Goal: Task Accomplishment & Management: Use online tool/utility

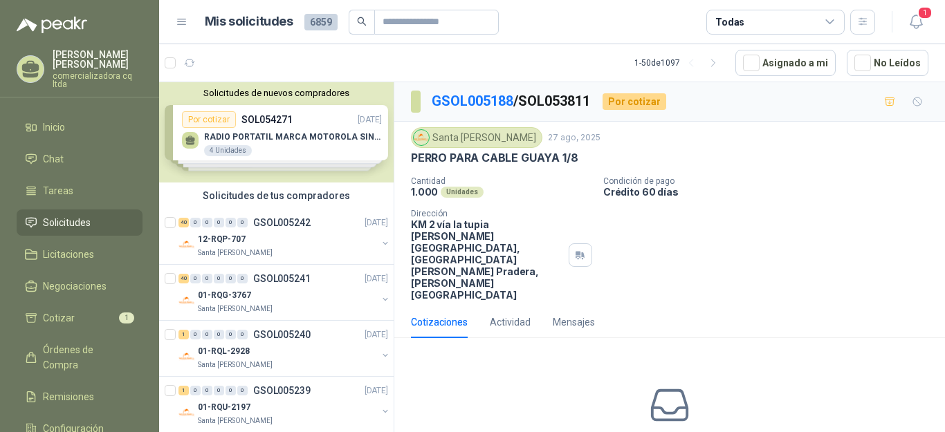
scroll to position [1398, 0]
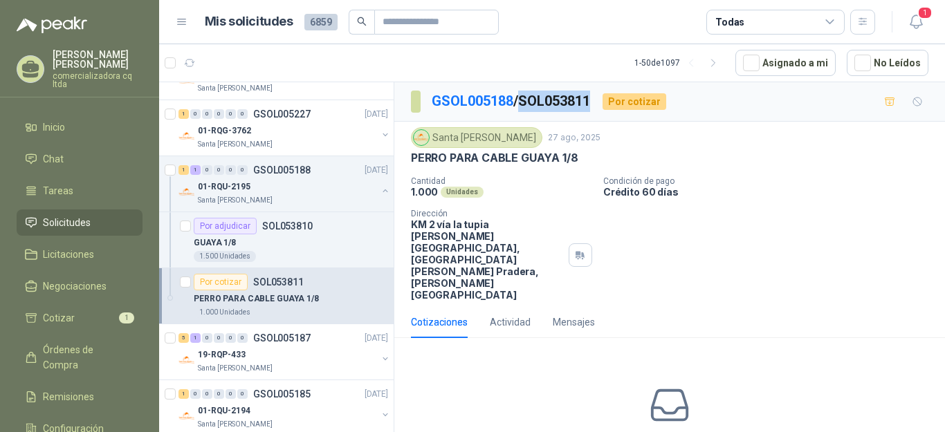
drag, startPoint x: 527, startPoint y: 98, endPoint x: 596, endPoint y: 91, distance: 68.9
click at [592, 91] on p "GSOL005188 / SOL053811" at bounding box center [512, 101] width 160 height 21
copy p "SOL053811"
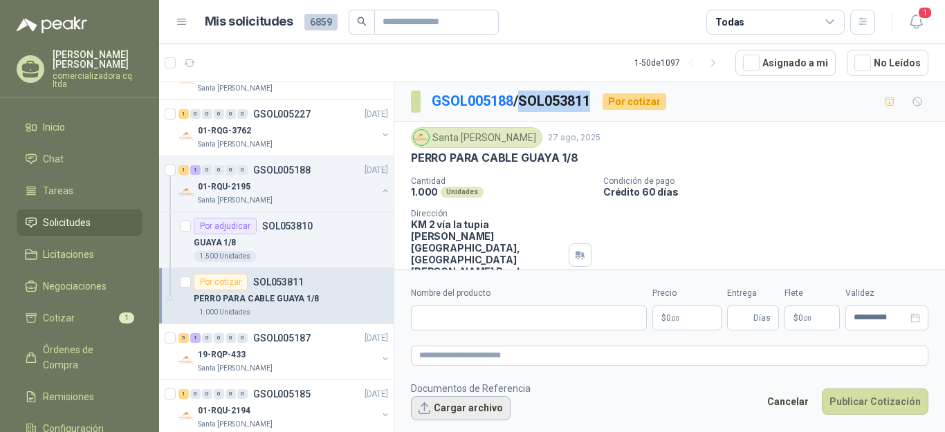
click at [490, 415] on button "Cargar archivo" at bounding box center [461, 408] width 100 height 25
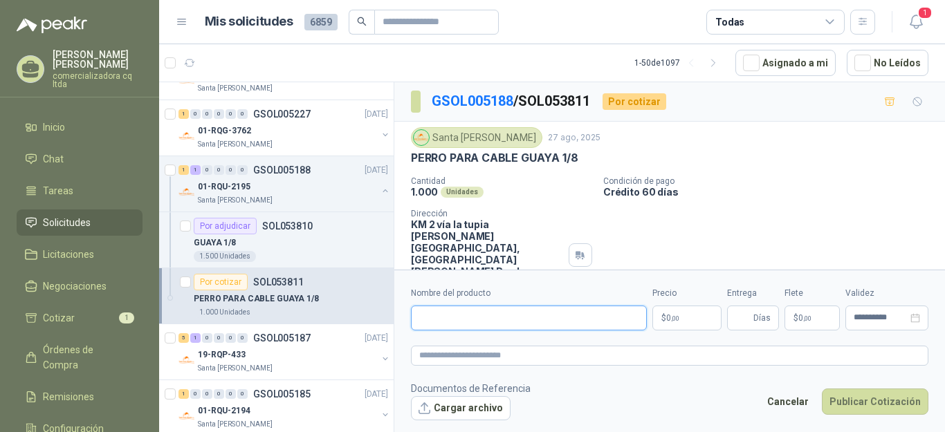
drag, startPoint x: 466, startPoint y: 318, endPoint x: 439, endPoint y: 314, distance: 28.0
click at [462, 318] on input "Nombre del producto" at bounding box center [529, 318] width 236 height 25
type input "**********"
click at [693, 319] on p "$ 0 ,00" at bounding box center [687, 318] width 69 height 25
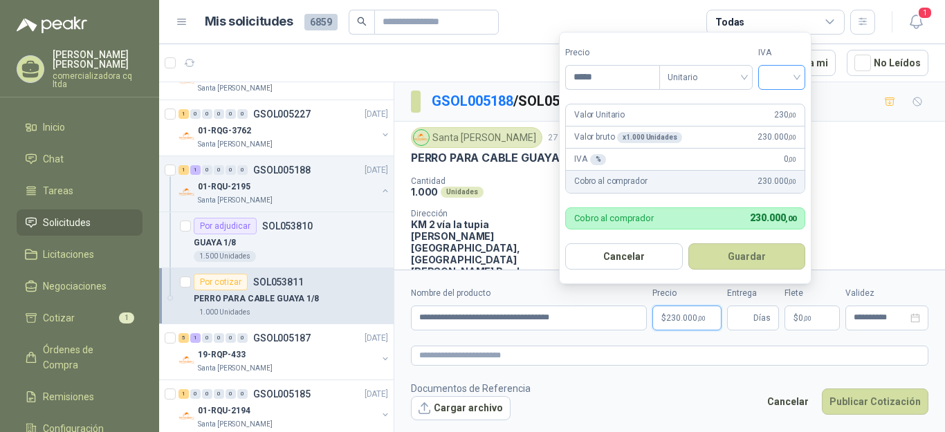
type input "*****"
click at [797, 83] on input "search" at bounding box center [782, 76] width 30 height 21
click at [785, 104] on div "19%" at bounding box center [785, 106] width 26 height 15
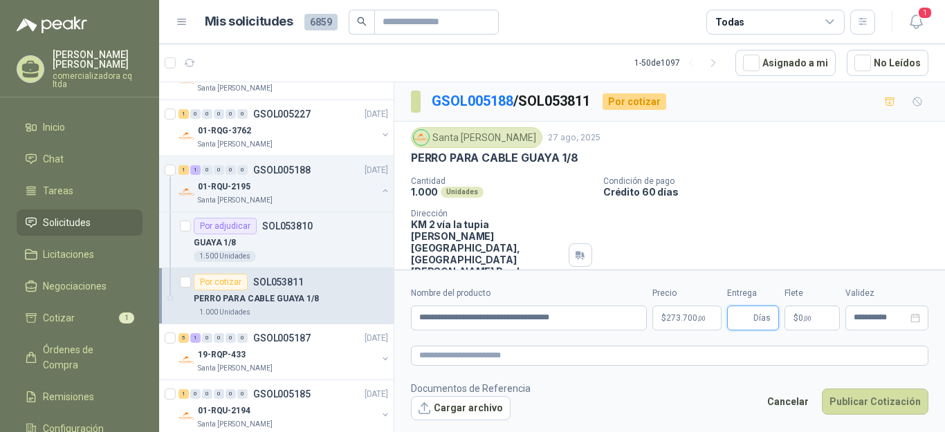
click at [745, 313] on input "Entrega" at bounding box center [743, 319] width 15 height 24
type input "*"
click at [869, 405] on button "Publicar Cotización" at bounding box center [875, 402] width 107 height 26
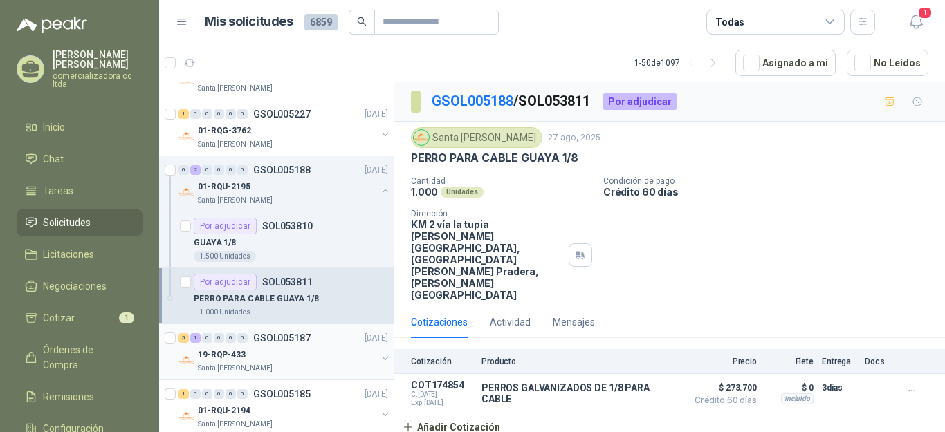
click at [237, 355] on p "19-RQP-433" at bounding box center [222, 355] width 48 height 13
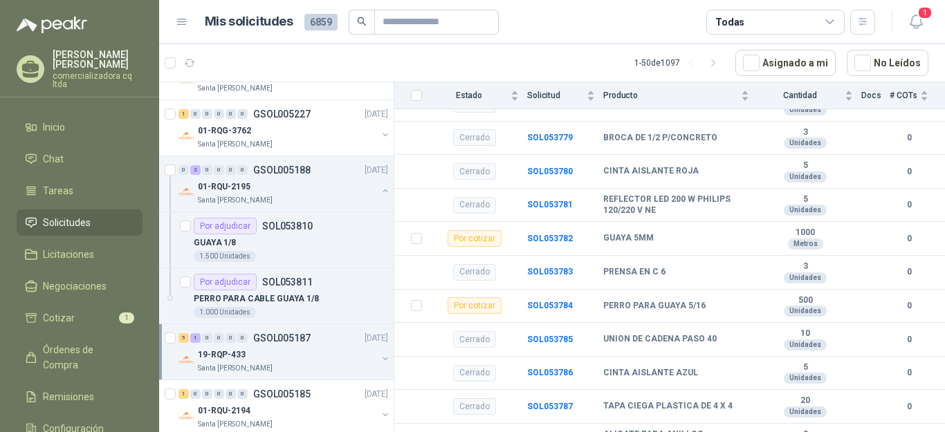
scroll to position [985, 0]
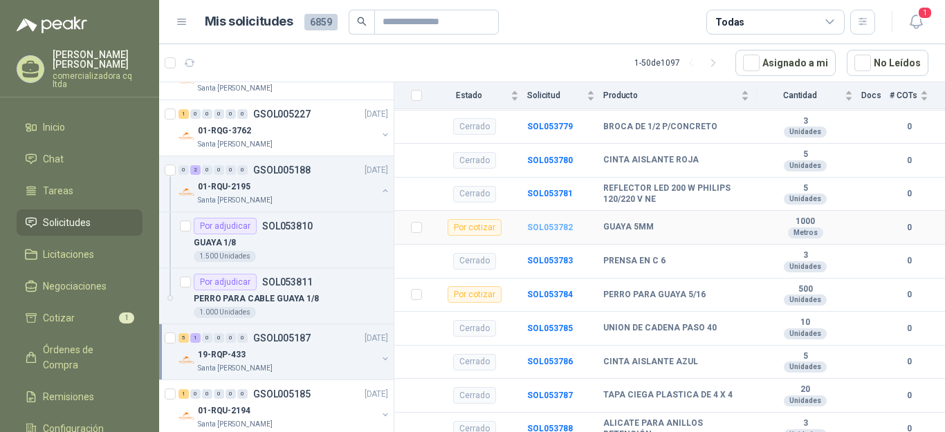
click at [564, 223] on b "SOL053782" at bounding box center [550, 228] width 46 height 10
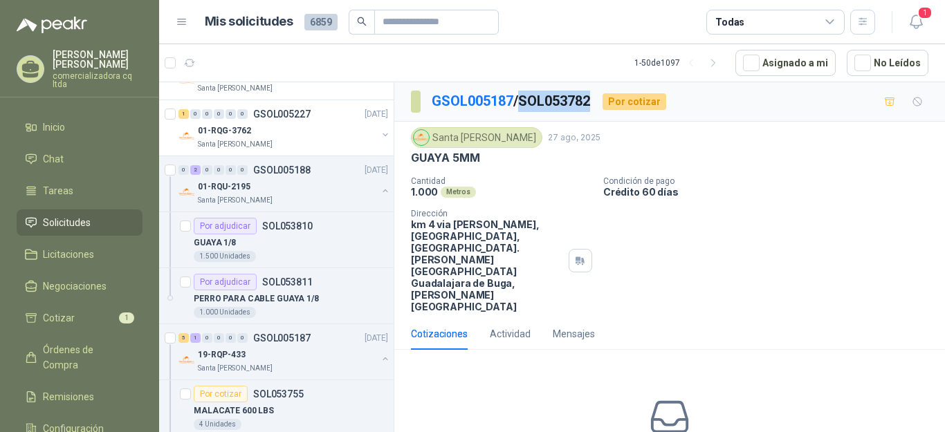
drag, startPoint x: 528, startPoint y: 99, endPoint x: 598, endPoint y: 99, distance: 69.9
click at [592, 99] on p "GSOL005187 / SOL053782" at bounding box center [512, 101] width 160 height 21
click at [538, 165] on div "GUAYA 5MM" at bounding box center [670, 158] width 518 height 15
drag, startPoint x: 528, startPoint y: 97, endPoint x: 606, endPoint y: 101, distance: 78.3
click at [606, 101] on div "GSOL005187 / SOL053782 Por cotizar" at bounding box center [538, 102] width 255 height 22
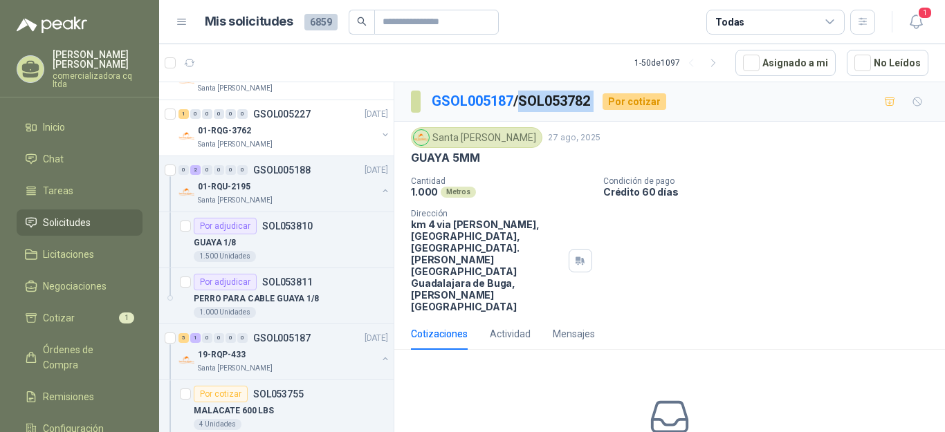
copy p "SOL053782"
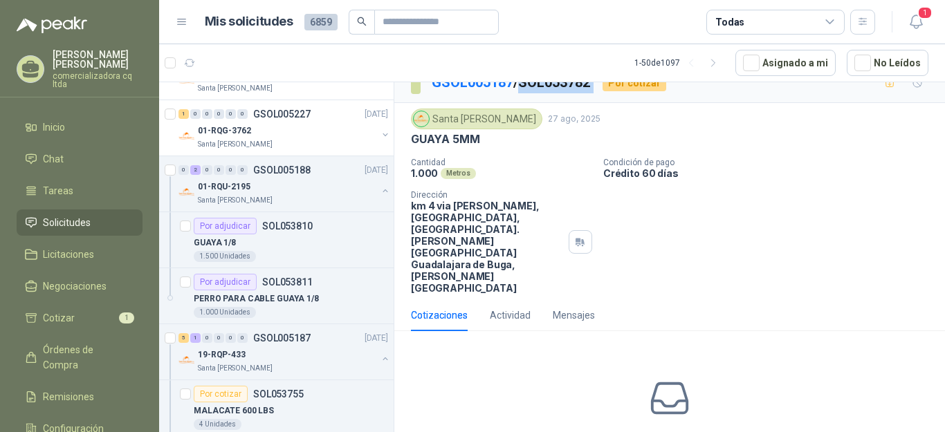
scroll to position [23, 0]
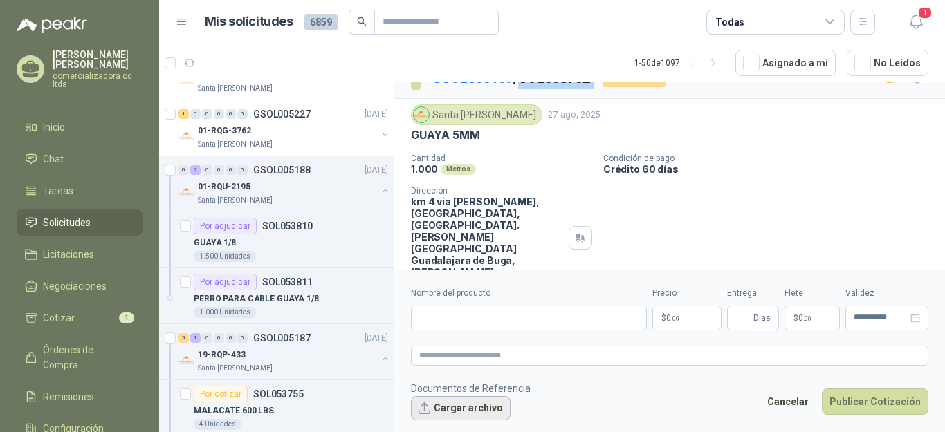
click at [480, 411] on button "Cargar archivo" at bounding box center [461, 408] width 100 height 25
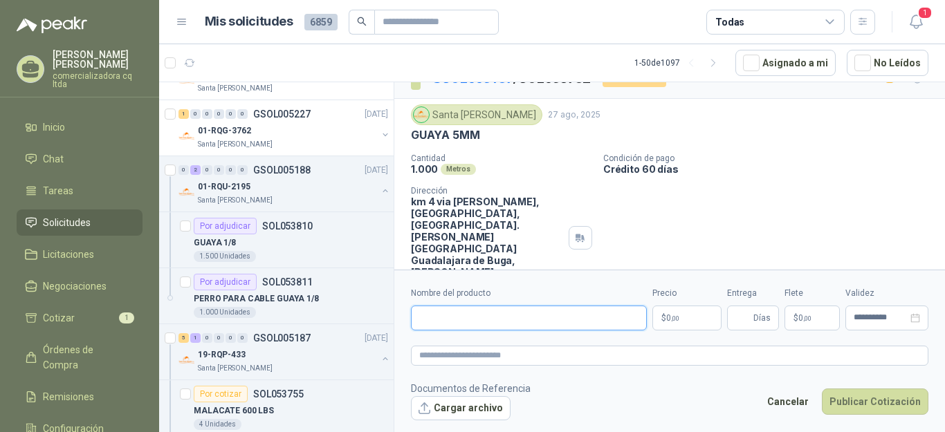
click at [433, 311] on input "Nombre del producto" at bounding box center [529, 318] width 236 height 25
type input "**********"
click at [675, 316] on span ",00" at bounding box center [675, 319] width 8 height 8
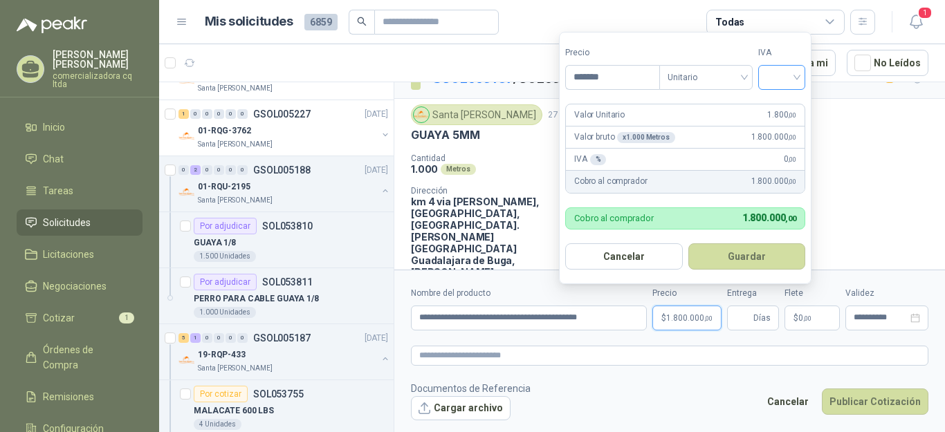
type input "*******"
click at [797, 78] on input "search" at bounding box center [782, 76] width 30 height 21
click at [789, 110] on div "19%" at bounding box center [785, 106] width 26 height 15
click at [731, 256] on button "Guardar" at bounding box center [749, 257] width 119 height 26
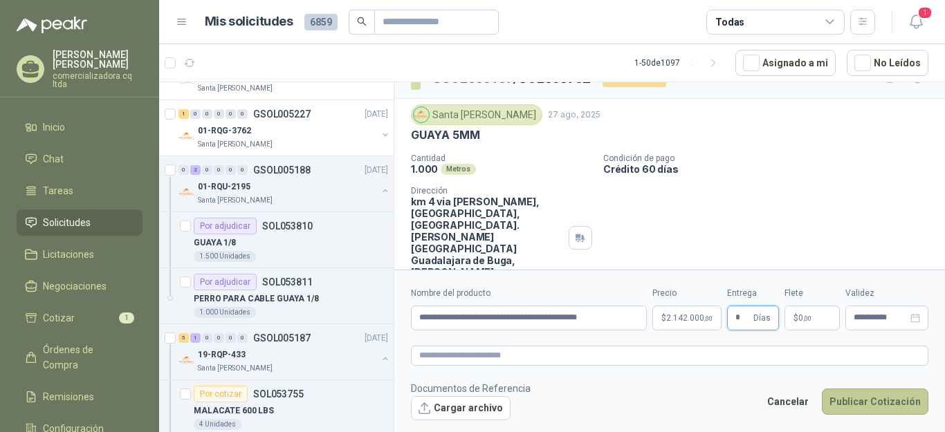
type input "*"
click at [880, 405] on button "Publicar Cotización" at bounding box center [875, 402] width 107 height 26
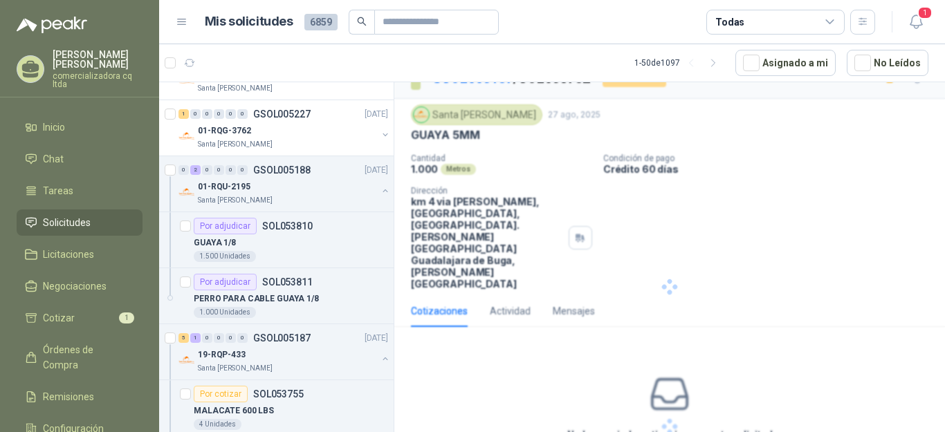
scroll to position [0, 0]
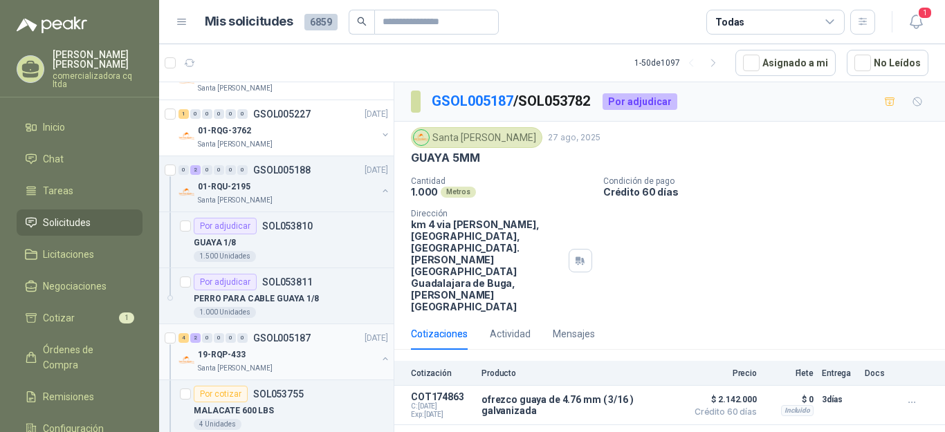
click at [238, 357] on p "19-RQP-433" at bounding box center [222, 355] width 48 height 13
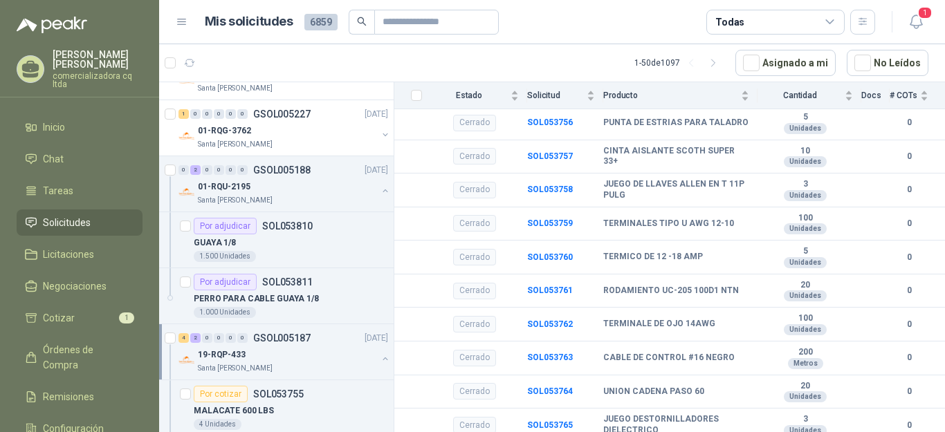
scroll to position [272, 0]
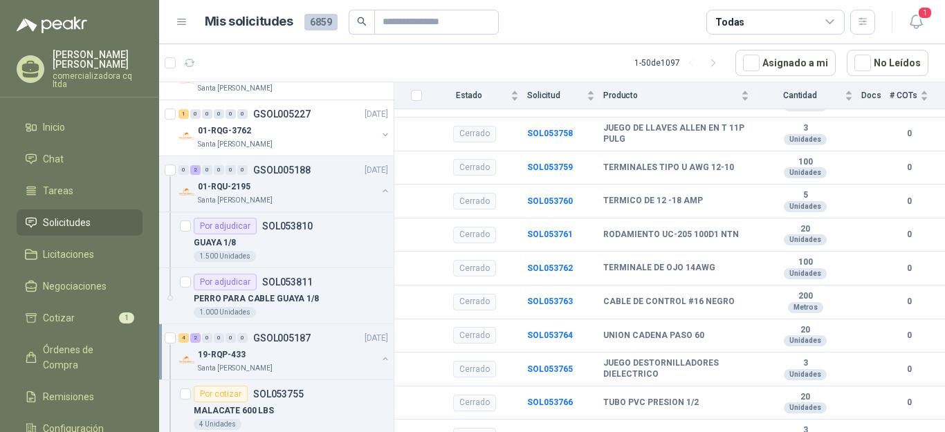
click at [235, 359] on p "19-RQP-433" at bounding box center [222, 355] width 48 height 13
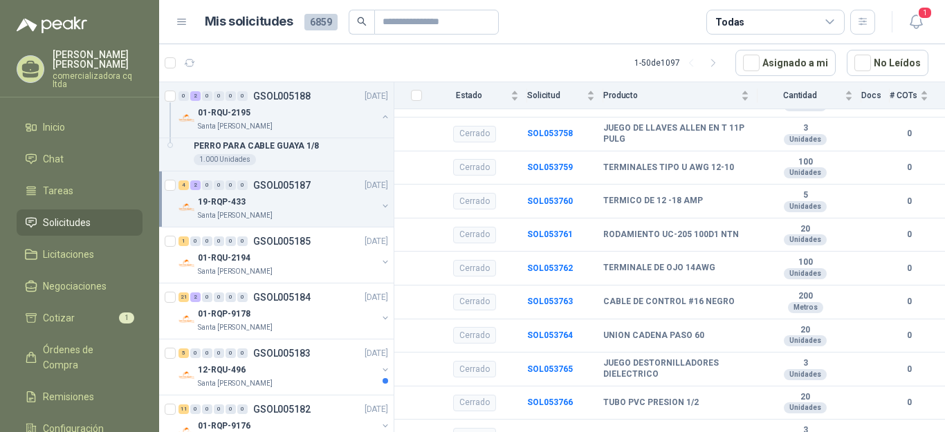
scroll to position [1602, 0]
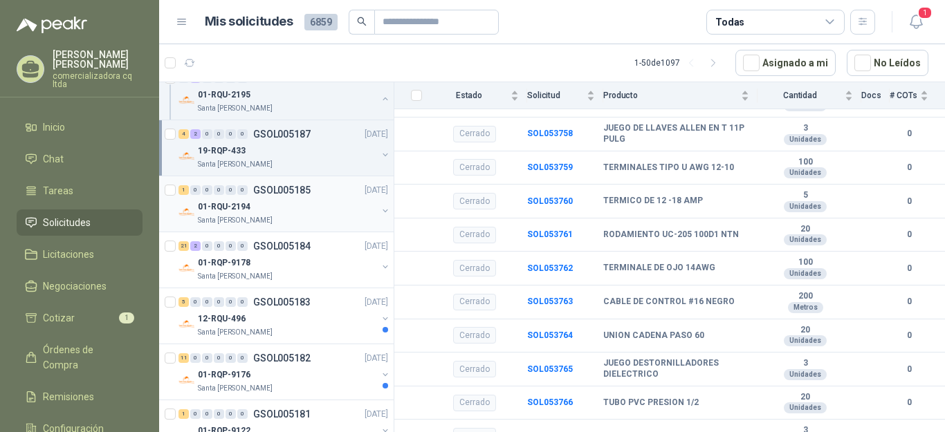
click at [228, 206] on p "01-RQU-2194" at bounding box center [224, 207] width 53 height 13
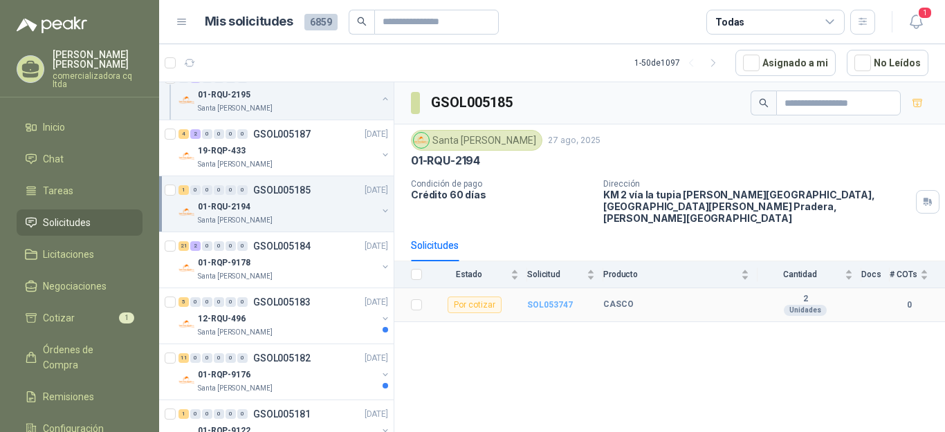
click at [558, 300] on b "SOL053747" at bounding box center [550, 305] width 46 height 10
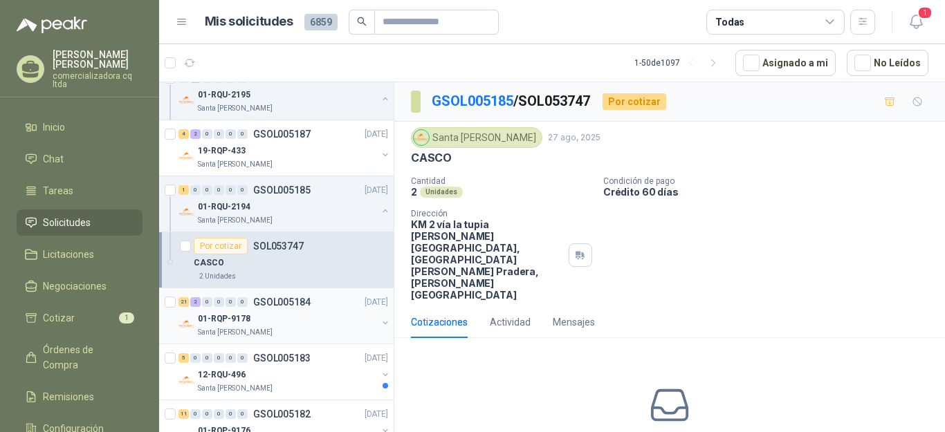
click at [252, 313] on div "01-RQP-9178" at bounding box center [287, 319] width 179 height 17
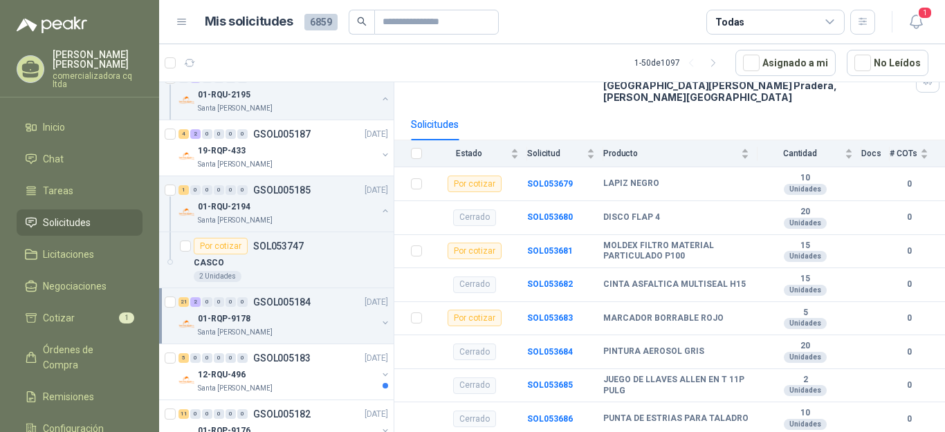
scroll to position [136, 0]
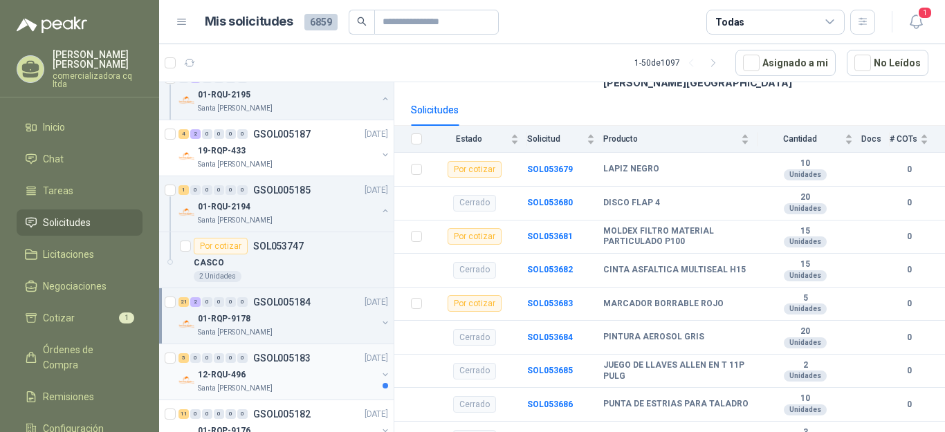
click at [269, 360] on p "GSOL005183" at bounding box center [281, 359] width 57 height 10
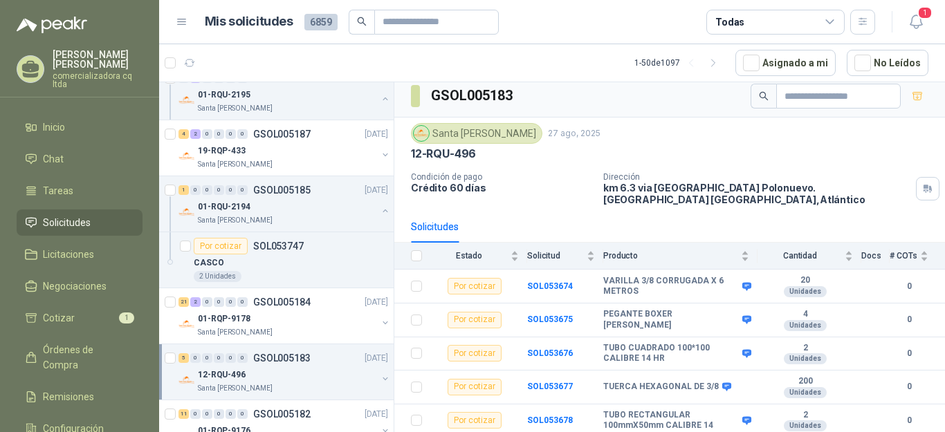
scroll to position [8, 0]
click at [261, 307] on p "GSOL005184" at bounding box center [281, 303] width 57 height 10
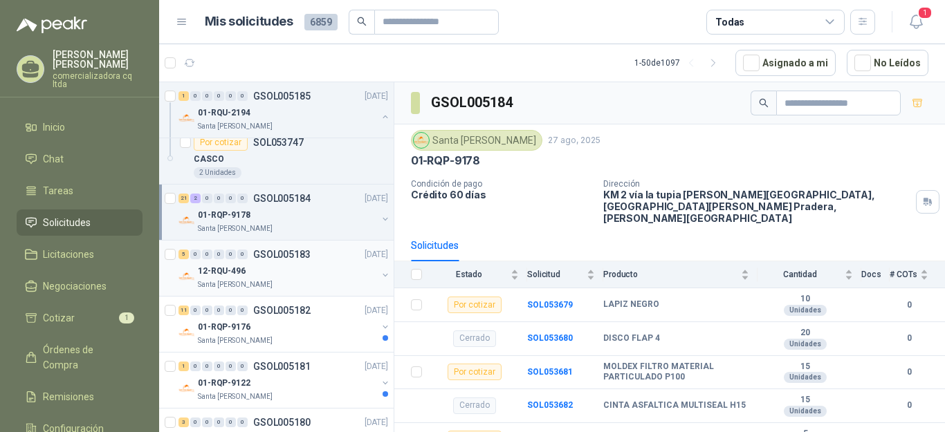
scroll to position [1699, 0]
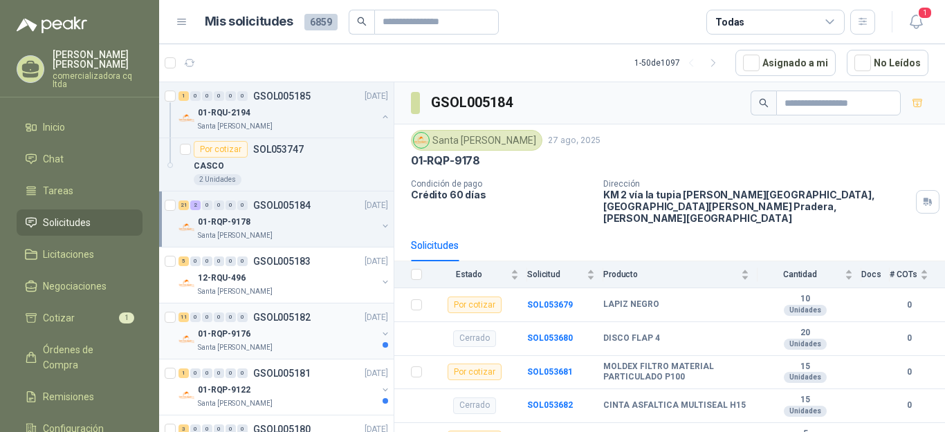
click at [219, 339] on p "01-RQP-9176" at bounding box center [224, 334] width 53 height 13
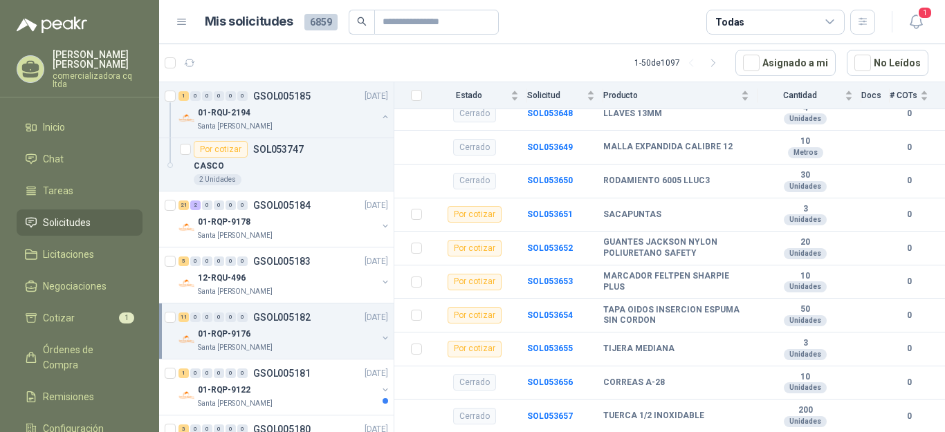
scroll to position [908, 0]
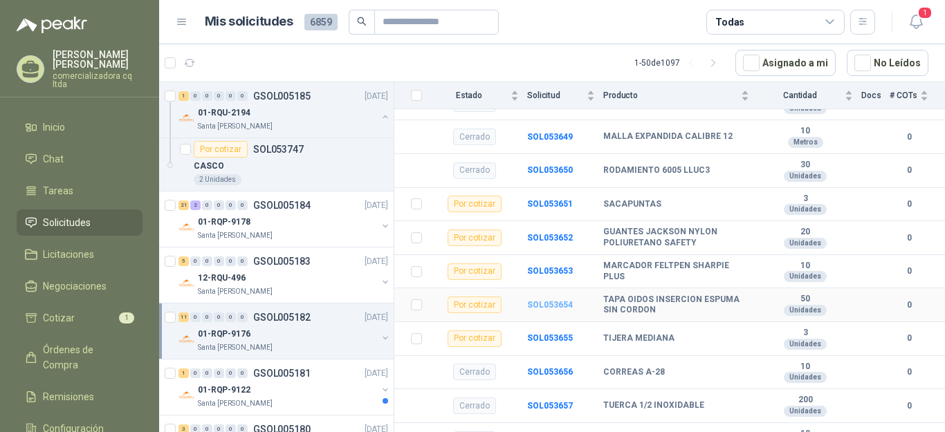
click at [562, 300] on b "SOL053654" at bounding box center [550, 305] width 46 height 10
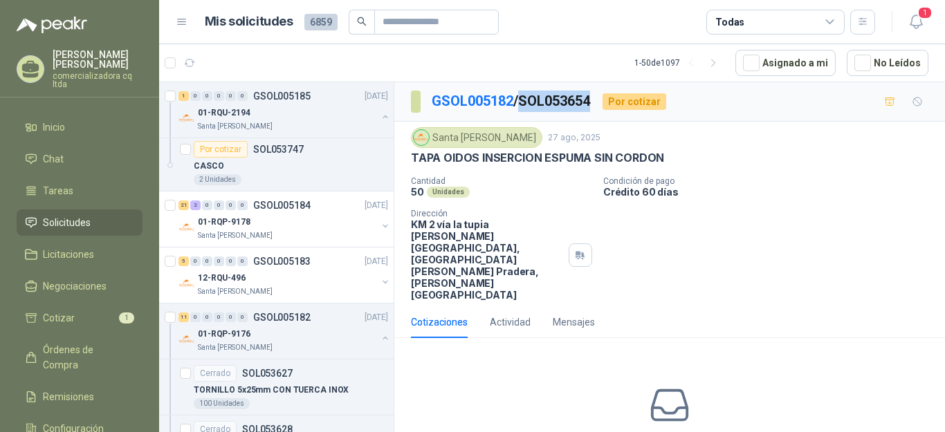
drag, startPoint x: 524, startPoint y: 100, endPoint x: 599, endPoint y: 101, distance: 74.7
click at [599, 101] on div "GSOL005182 / SOL053654 Por cotizar" at bounding box center [538, 102] width 255 height 22
copy p "SOL053654"
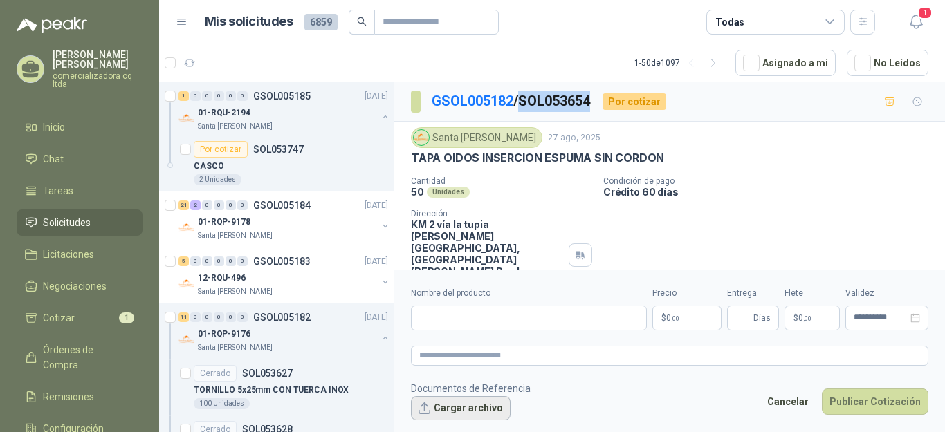
click at [484, 412] on button "Cargar archivo" at bounding box center [461, 408] width 100 height 25
click at [419, 320] on input "Nombre del producto" at bounding box center [529, 318] width 236 height 25
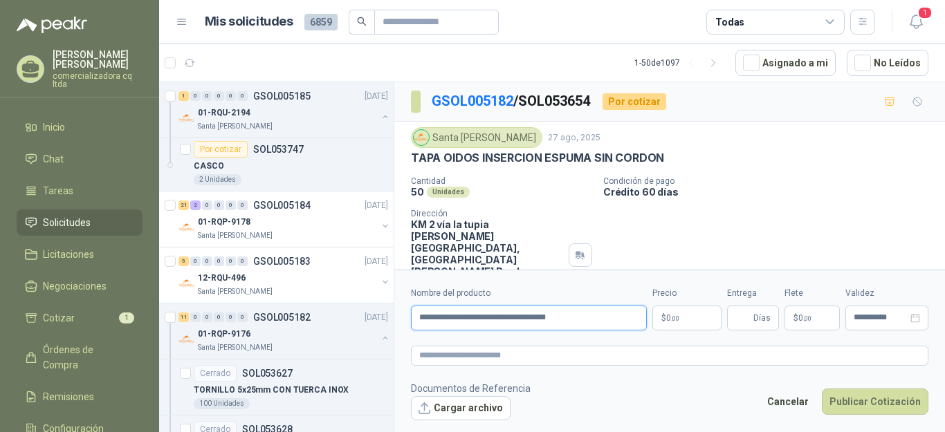
type input "**********"
click at [693, 324] on p "$ 0 ,00" at bounding box center [687, 318] width 69 height 25
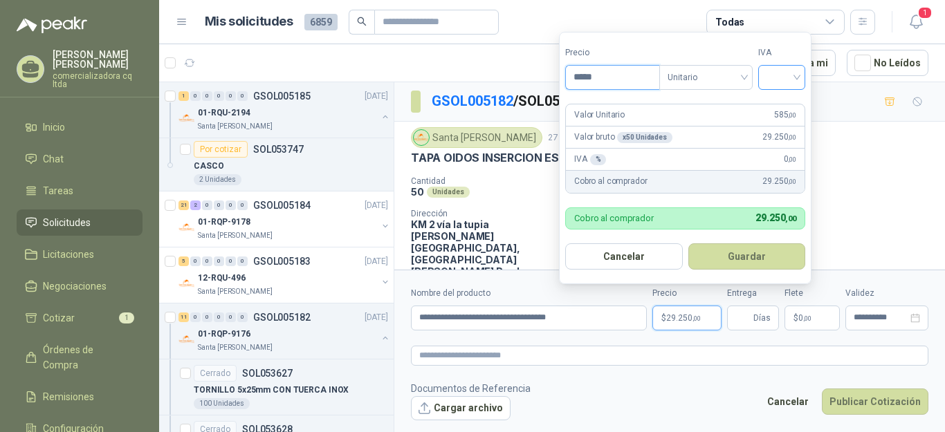
type input "*****"
click at [797, 79] on input "search" at bounding box center [782, 76] width 30 height 21
click at [784, 107] on div "19%" at bounding box center [785, 106] width 26 height 15
click at [738, 255] on button "Guardar" at bounding box center [749, 257] width 119 height 26
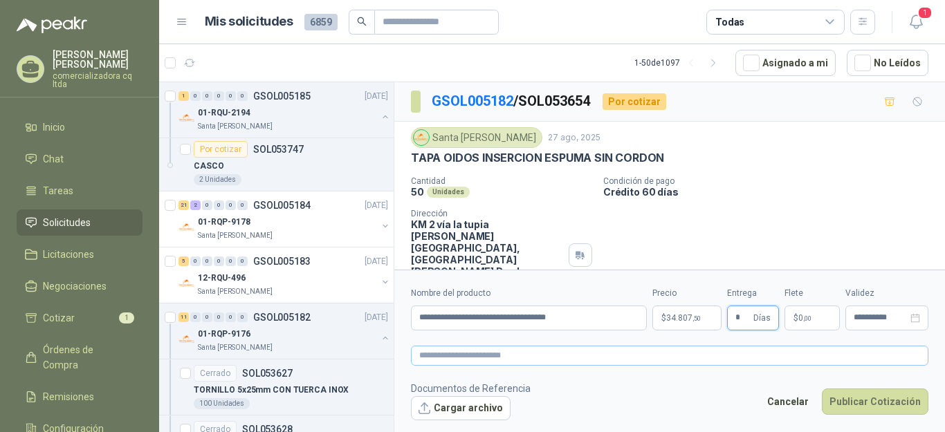
type input "*"
click at [859, 403] on button "Publicar Cotización" at bounding box center [875, 402] width 107 height 26
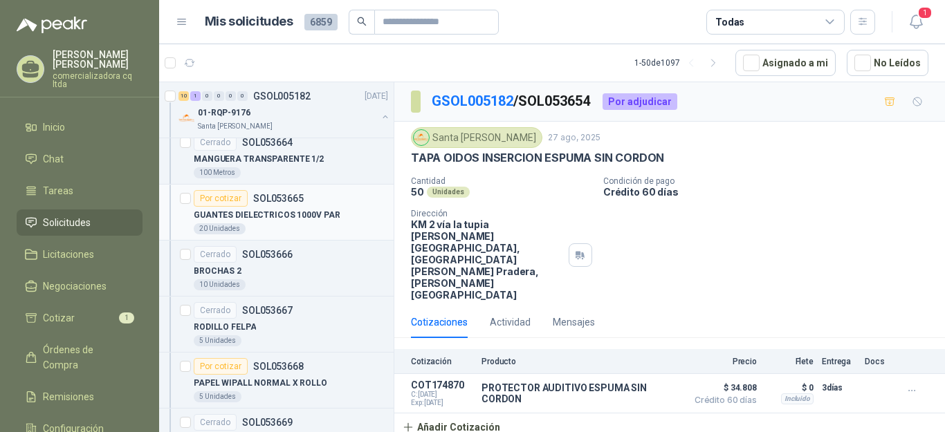
scroll to position [3966, 0]
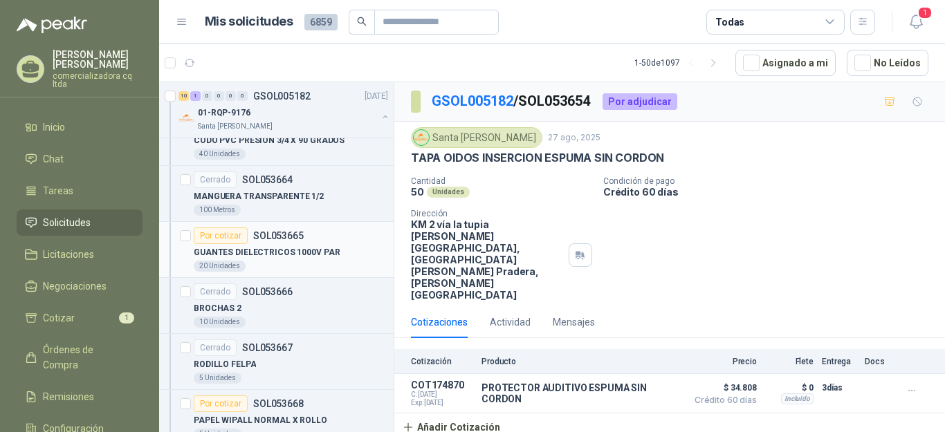
click at [257, 250] on p "GUANTES DIELECTRICOS 1000V PAR" at bounding box center [267, 252] width 146 height 13
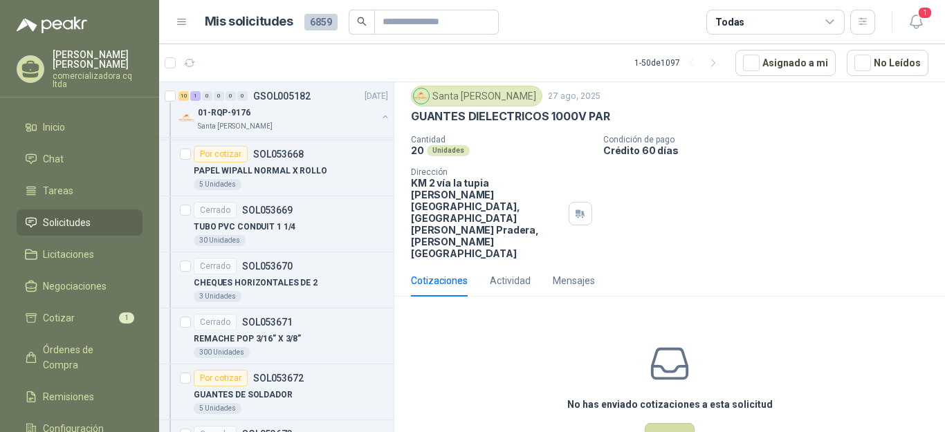
scroll to position [4254, 0]
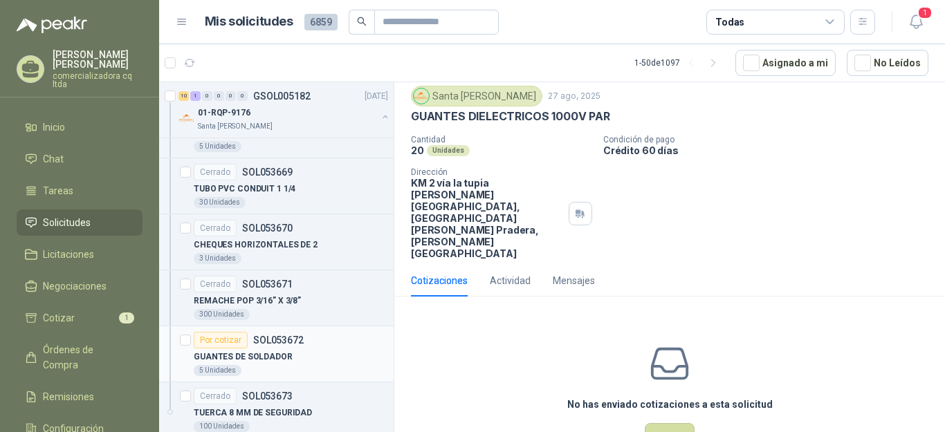
click at [291, 356] on p "GUANTES DE SOLDADOR" at bounding box center [243, 357] width 99 height 13
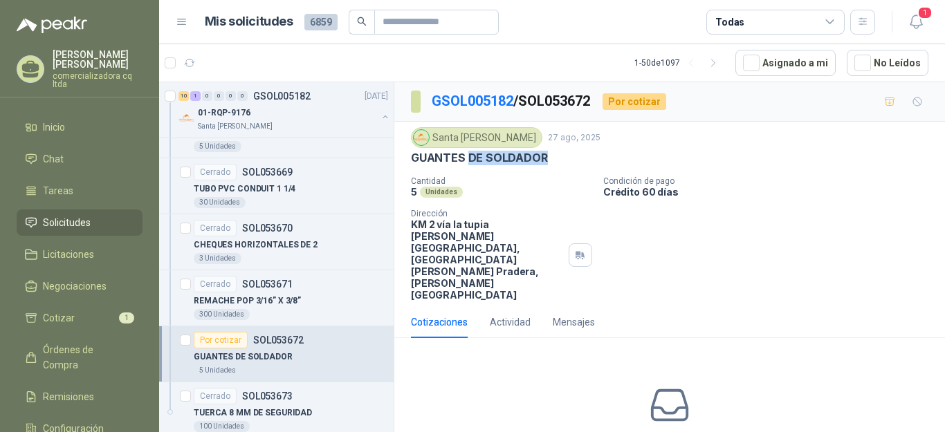
drag, startPoint x: 468, startPoint y: 158, endPoint x: 563, endPoint y: 169, distance: 94.8
click at [563, 169] on div "Santa [PERSON_NAME] 27 ago, 2025 GUANTES DE SOLDADOR Cantidad 5 Unidades Condic…" at bounding box center [670, 214] width 518 height 174
copy p "DE SOLDADOR"
drag, startPoint x: 666, startPoint y: 275, endPoint x: 669, endPoint y: 260, distance: 15.5
click at [677, 307] on div "Cotizaciones Actividad Mensajes" at bounding box center [670, 323] width 518 height 32
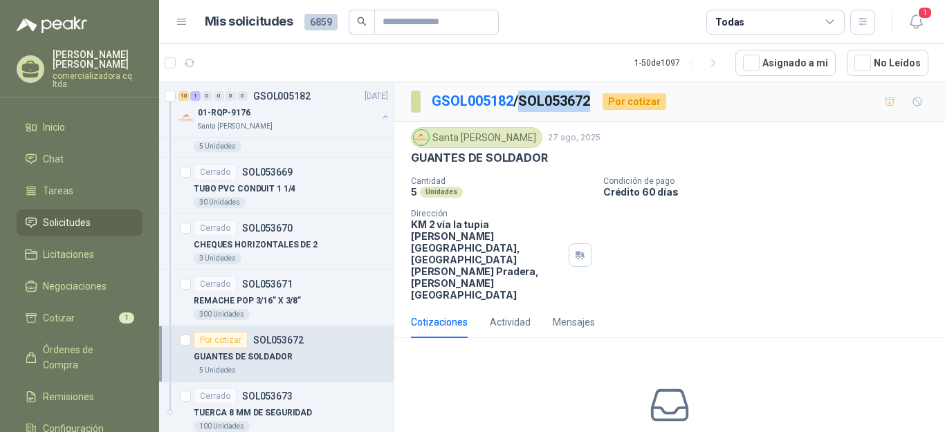
drag, startPoint x: 527, startPoint y: 98, endPoint x: 599, endPoint y: 98, distance: 71.3
click at [599, 98] on div "GSOL005182 / SOL053672 Por cotizar" at bounding box center [538, 102] width 255 height 22
copy p "SOL053672"
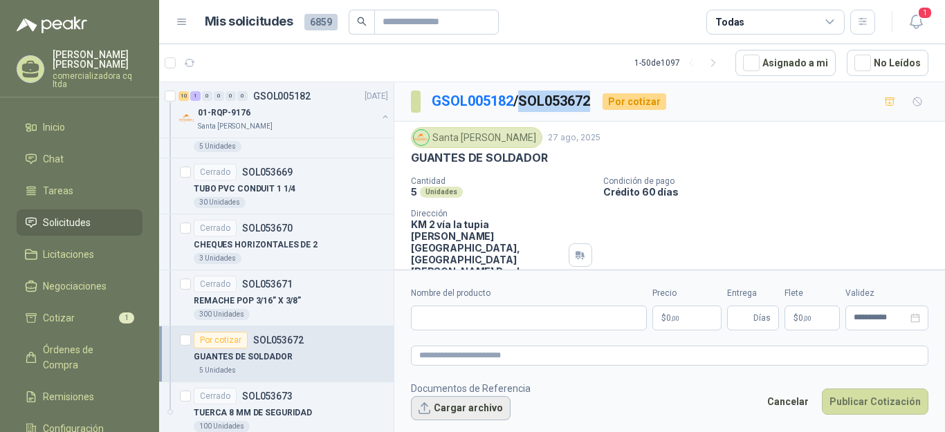
click at [465, 406] on button "Cargar archivo" at bounding box center [461, 408] width 100 height 25
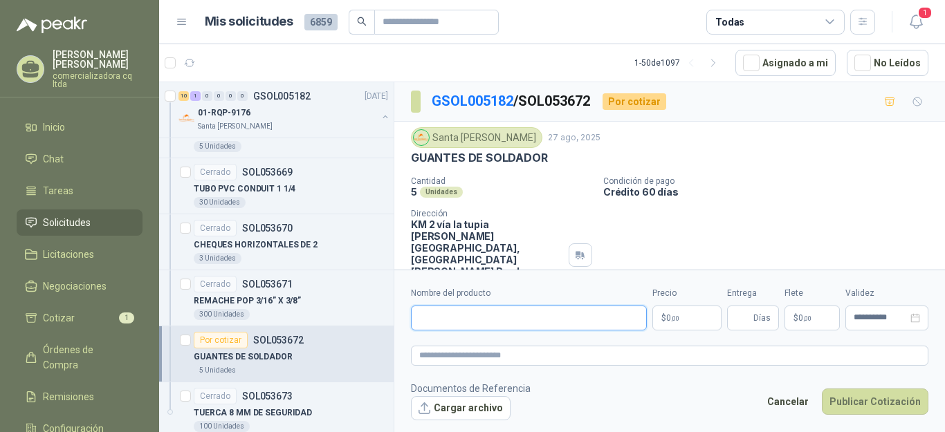
click at [440, 320] on input "Nombre del producto" at bounding box center [529, 318] width 236 height 25
type input "**********"
click at [679, 321] on span ",00" at bounding box center [675, 319] width 8 height 8
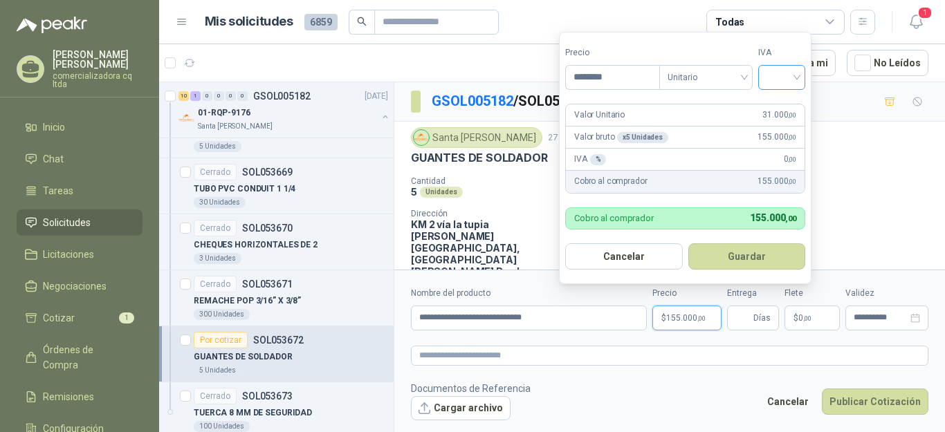
type input "********"
click at [797, 76] on input "search" at bounding box center [782, 76] width 30 height 21
click at [791, 99] on div "19%" at bounding box center [785, 106] width 26 height 15
click at [759, 252] on button "Guardar" at bounding box center [749, 257] width 119 height 26
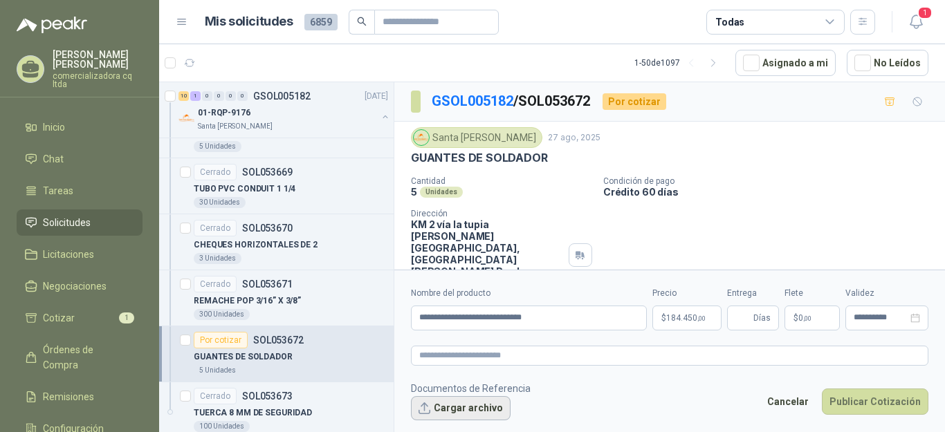
click at [489, 412] on button "Cargar archivo" at bounding box center [461, 408] width 100 height 25
click at [736, 319] on input "Entrega" at bounding box center [743, 319] width 15 height 24
type input "*"
click at [874, 405] on button "Publicar Cotización" at bounding box center [875, 402] width 107 height 26
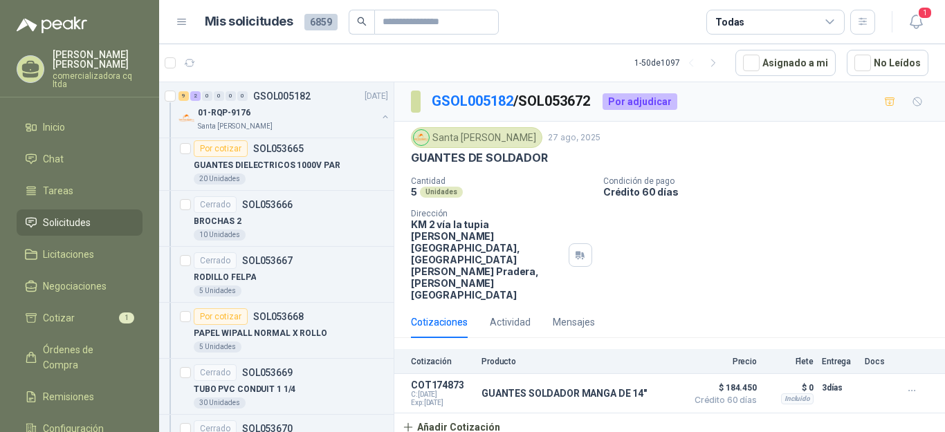
scroll to position [3979, 0]
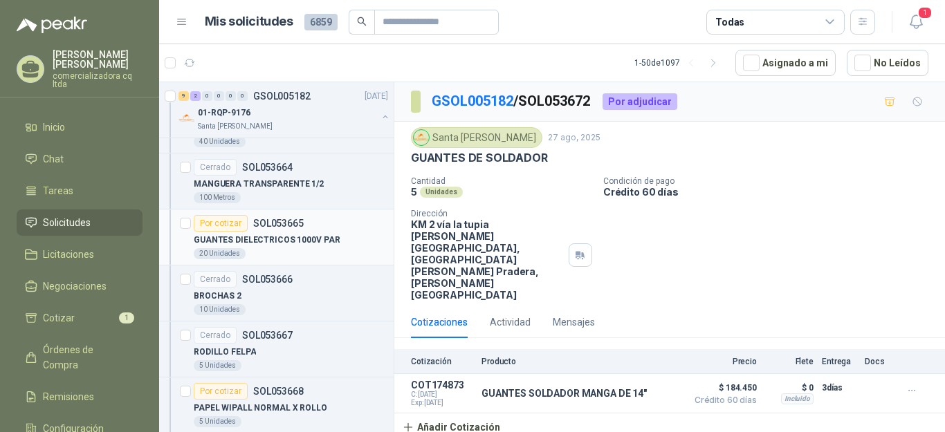
click at [325, 245] on p "GUANTES DIELECTRICOS 1000V PAR" at bounding box center [267, 240] width 146 height 13
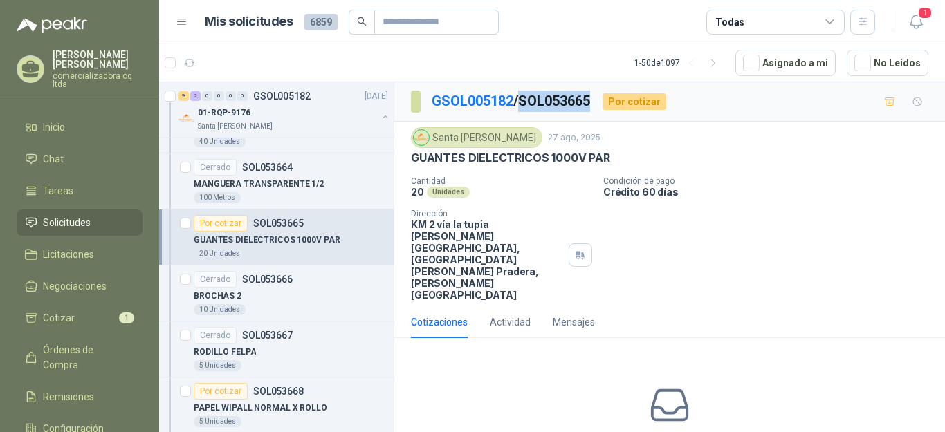
drag, startPoint x: 527, startPoint y: 101, endPoint x: 596, endPoint y: 100, distance: 69.9
click at [592, 100] on p "GSOL005182 / SOL053665" at bounding box center [512, 101] width 160 height 21
copy p "SOL053665"
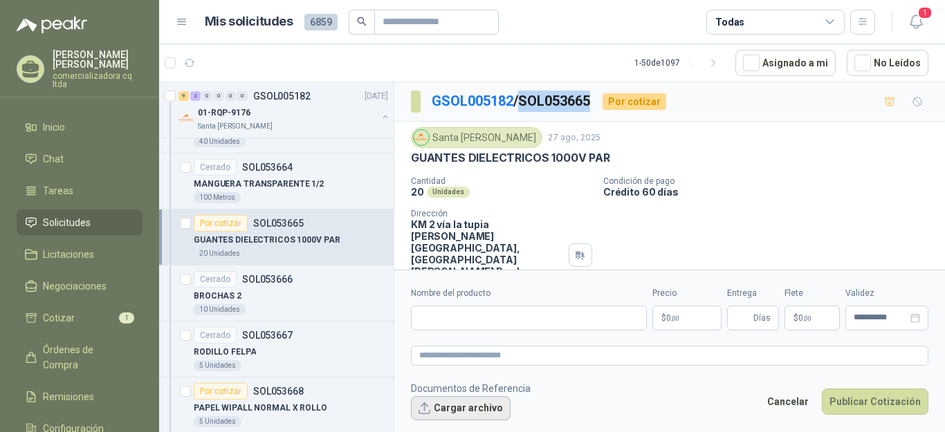
click at [490, 411] on button "Cargar archivo" at bounding box center [461, 408] width 100 height 25
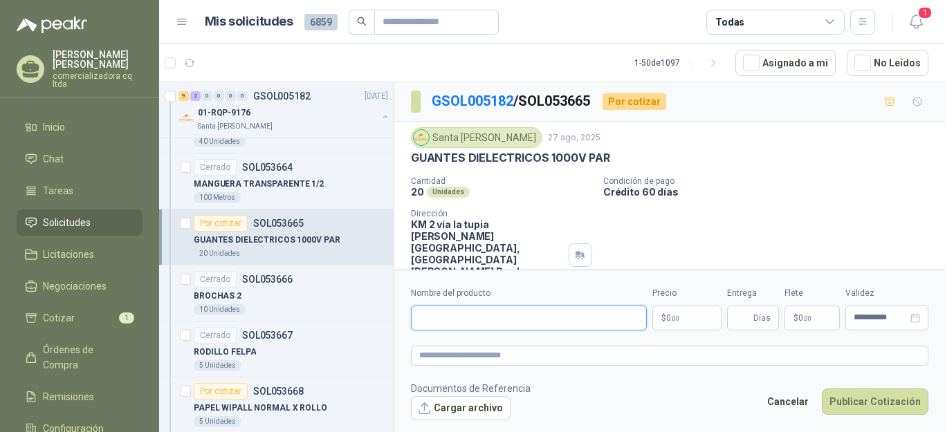
click at [440, 320] on input "Nombre del producto" at bounding box center [529, 318] width 236 height 25
type input "*"
click at [502, 319] on input "**********" at bounding box center [529, 318] width 236 height 25
click at [522, 318] on input "**********" at bounding box center [529, 318] width 236 height 25
type input "**********"
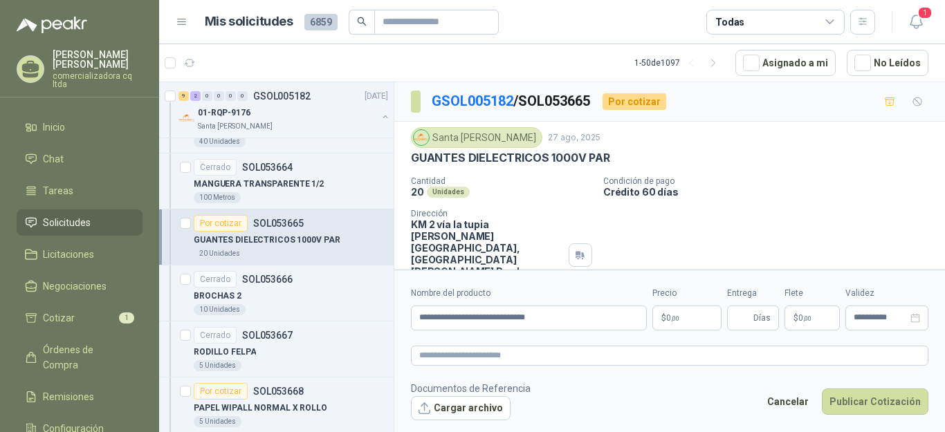
click at [706, 320] on p "$ 0 ,00" at bounding box center [687, 318] width 69 height 25
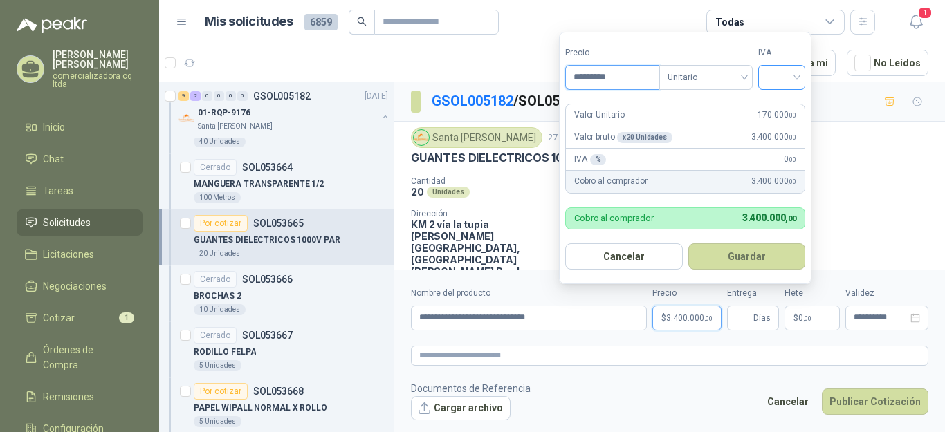
type input "*********"
click at [797, 79] on input "search" at bounding box center [782, 76] width 30 height 21
click at [791, 103] on div "19%" at bounding box center [785, 106] width 26 height 15
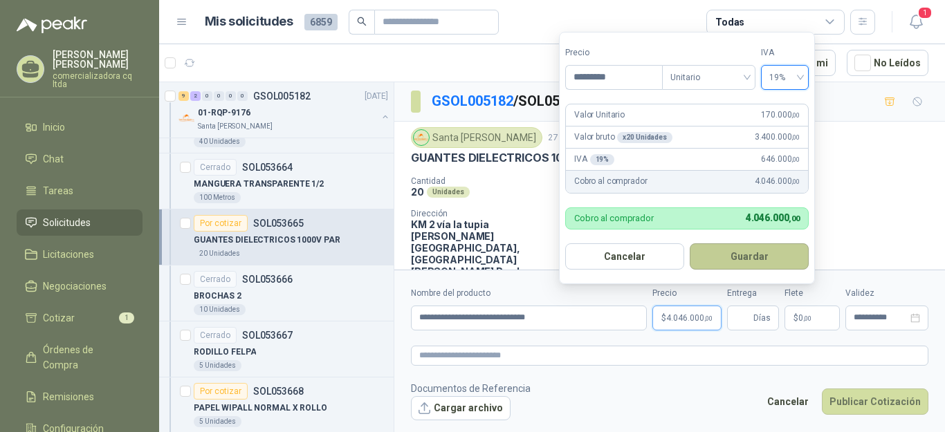
click at [751, 265] on button "Guardar" at bounding box center [749, 257] width 119 height 26
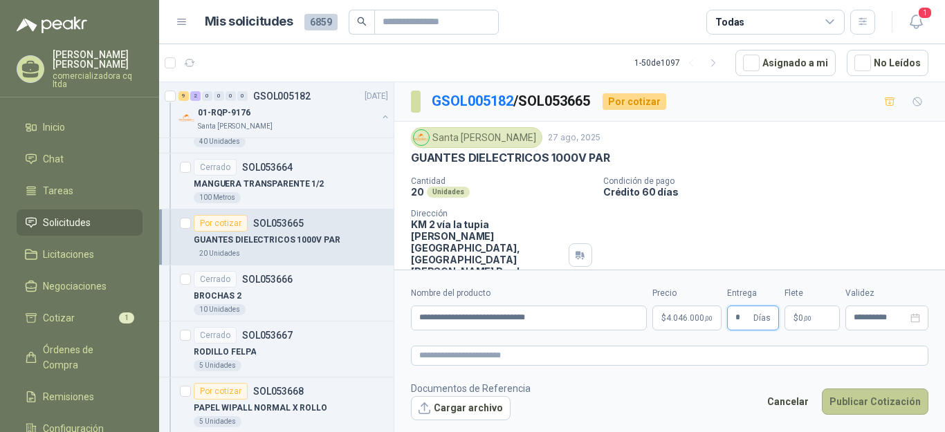
type input "*"
click at [863, 409] on button "Publicar Cotización" at bounding box center [875, 402] width 107 height 26
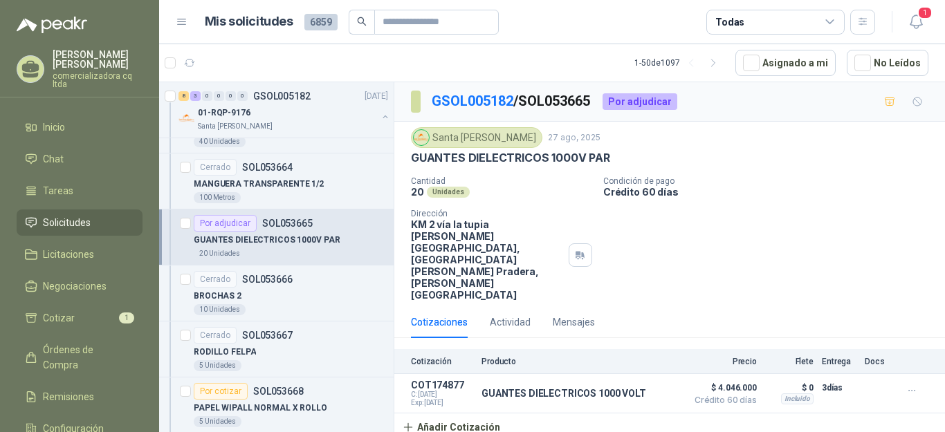
scroll to position [4017, 0]
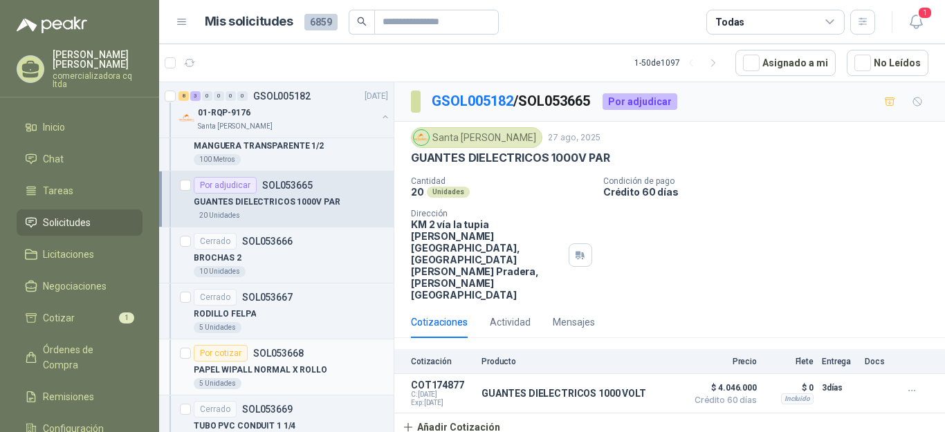
click at [295, 355] on p "SOL053668" at bounding box center [278, 354] width 51 height 10
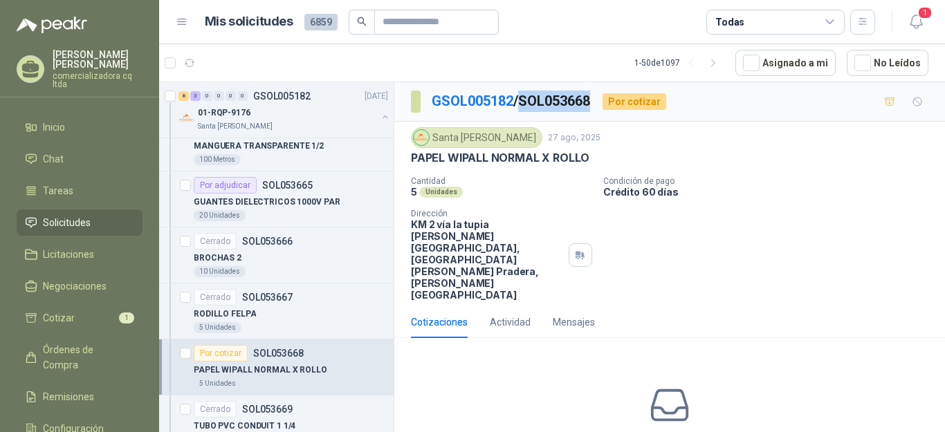
drag, startPoint x: 527, startPoint y: 101, endPoint x: 595, endPoint y: 101, distance: 68.5
click at [592, 101] on p "GSOL005182 / SOL053668" at bounding box center [512, 101] width 160 height 21
copy p "SOL053668"
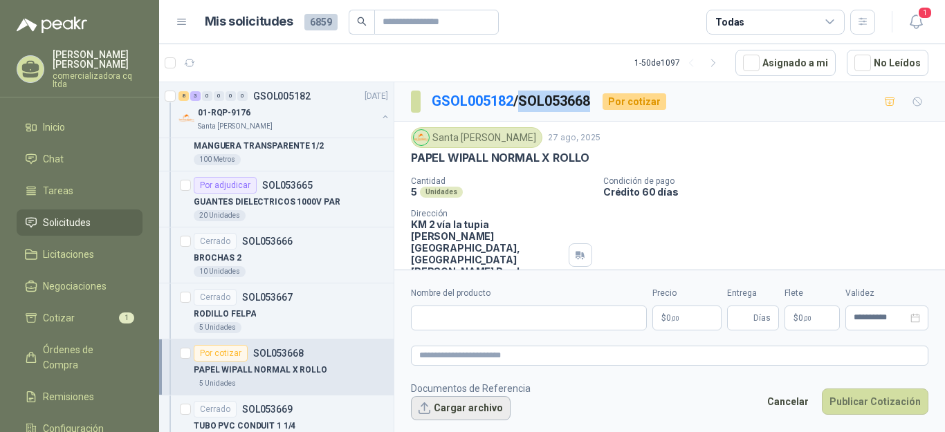
click at [462, 412] on button "Cargar archivo" at bounding box center [461, 408] width 100 height 25
click at [469, 413] on button "Cargar archivo" at bounding box center [461, 408] width 100 height 25
click at [423, 311] on input "Nombre del producto" at bounding box center [529, 318] width 236 height 25
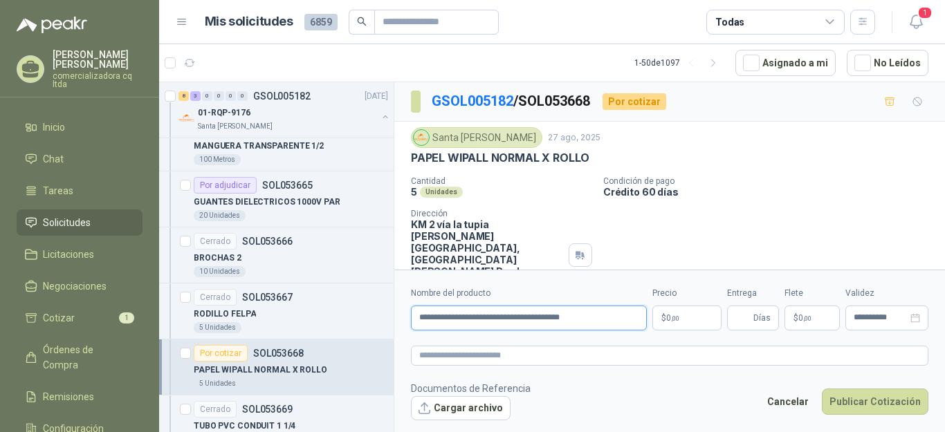
type input "**********"
click at [679, 311] on p "$ 0 ,00" at bounding box center [687, 318] width 69 height 25
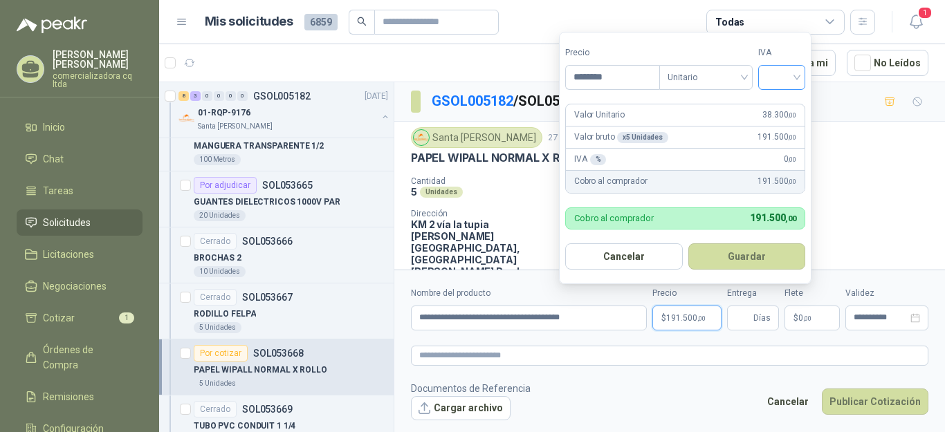
type input "********"
click at [801, 77] on div at bounding box center [781, 77] width 47 height 25
click at [788, 103] on div "19%" at bounding box center [785, 106] width 26 height 15
click at [756, 250] on button "Guardar" at bounding box center [749, 257] width 119 height 26
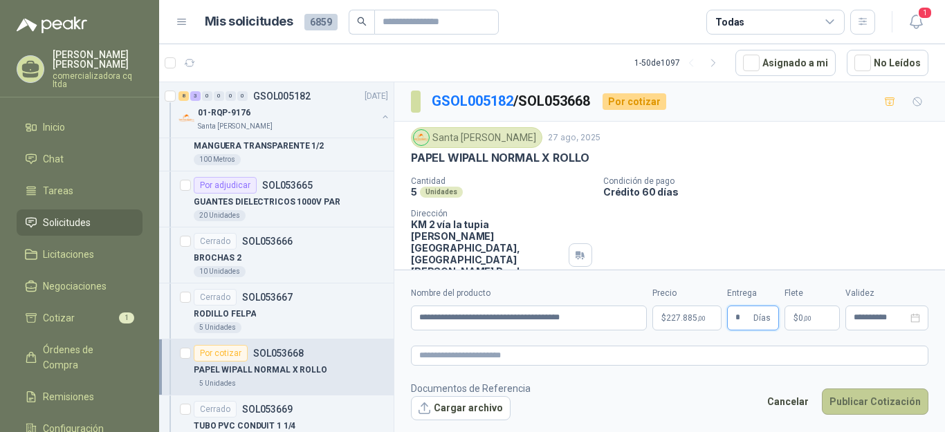
type input "*"
click at [868, 407] on button "Publicar Cotización" at bounding box center [875, 402] width 107 height 26
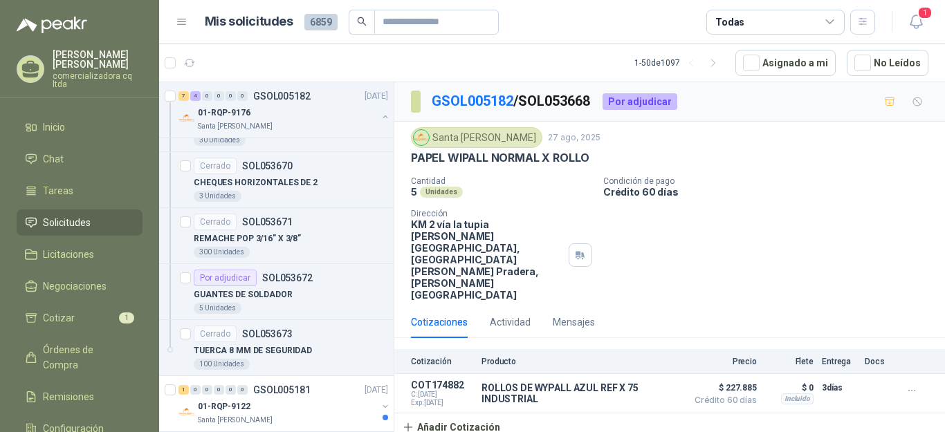
scroll to position [4354, 0]
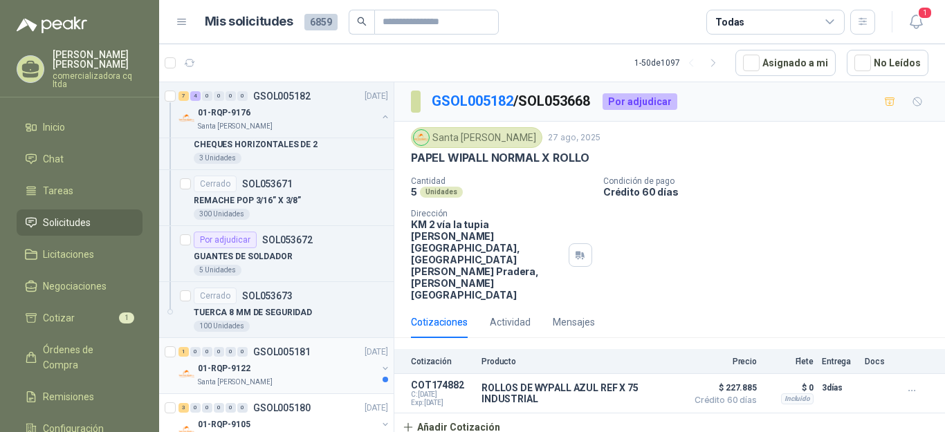
click at [272, 359] on div "1 0 0 0 0 0 GSOL005181 [DATE]" at bounding box center [285, 352] width 212 height 17
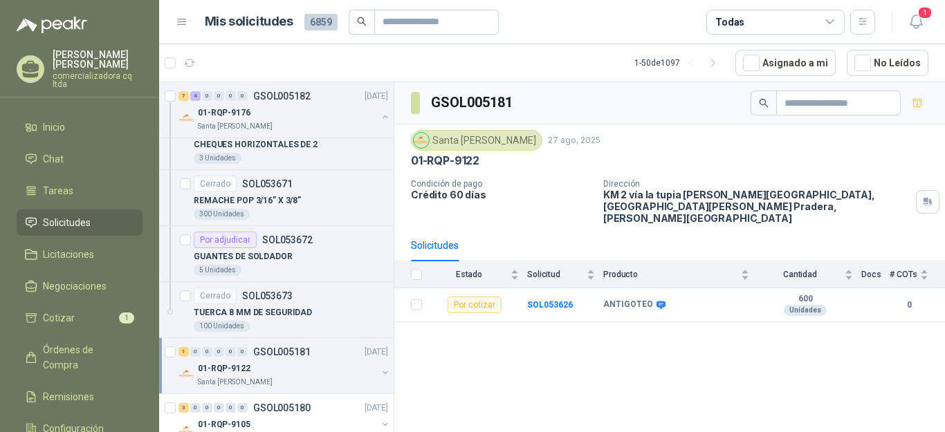
click at [386, 339] on body "[PERSON_NAME] [PERSON_NAME] comercializadora cq ltda Inicio Chat Tareas Solicit…" at bounding box center [472, 216] width 945 height 432
click at [330, 390] on div "1 0 0 0 0 0 GSOL005181 [DATE] 01-RQP-9122 [GEOGRAPHIC_DATA][PERSON_NAME]" at bounding box center [276, 366] width 235 height 56
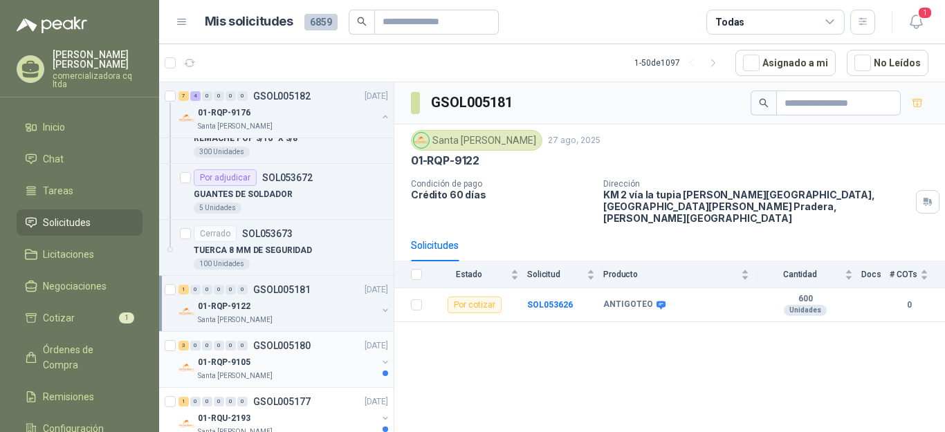
click at [241, 377] on p "Santa [PERSON_NAME]" at bounding box center [235, 376] width 75 height 11
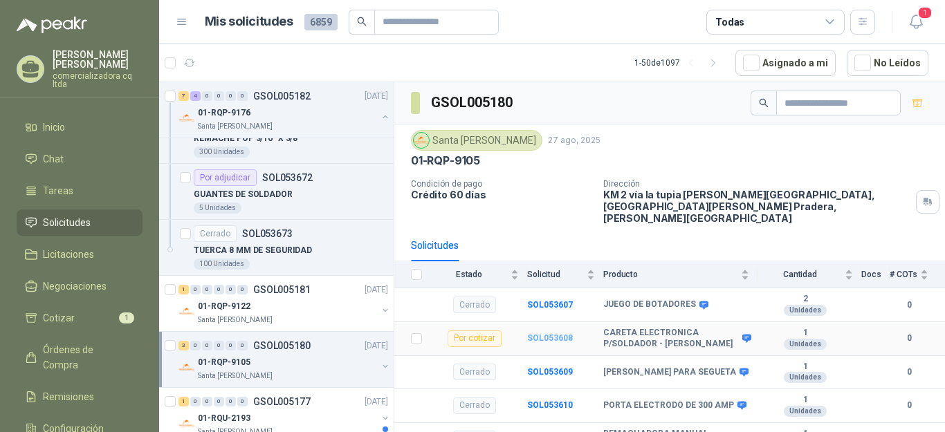
click at [564, 334] on b "SOL053608" at bounding box center [550, 339] width 46 height 10
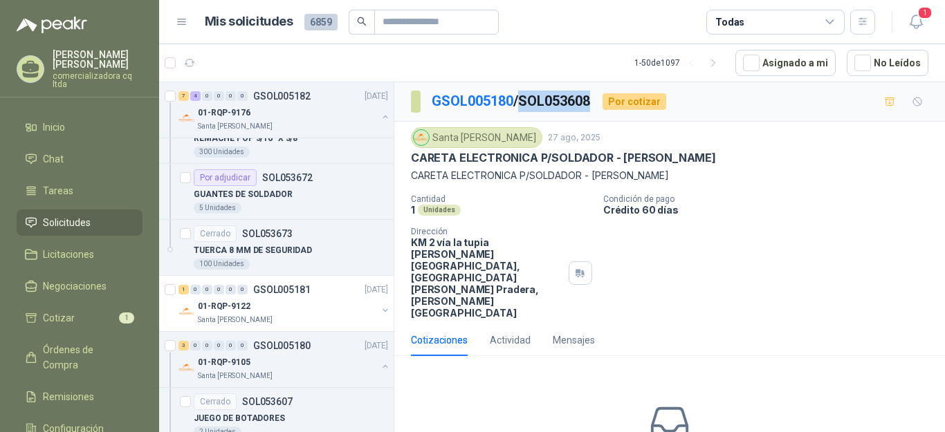
drag, startPoint x: 528, startPoint y: 98, endPoint x: 597, endPoint y: 102, distance: 69.4
click at [592, 102] on p "GSOL005180 / SOL053608" at bounding box center [512, 101] width 160 height 21
copy p "SOL053608"
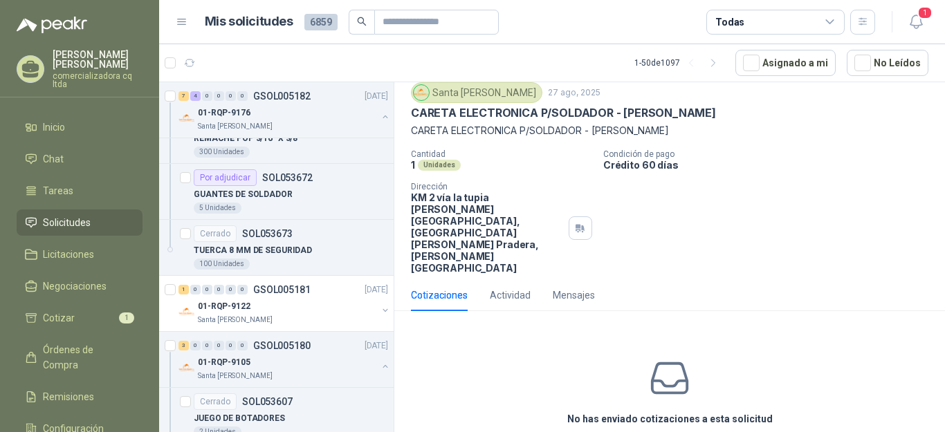
scroll to position [60, 0]
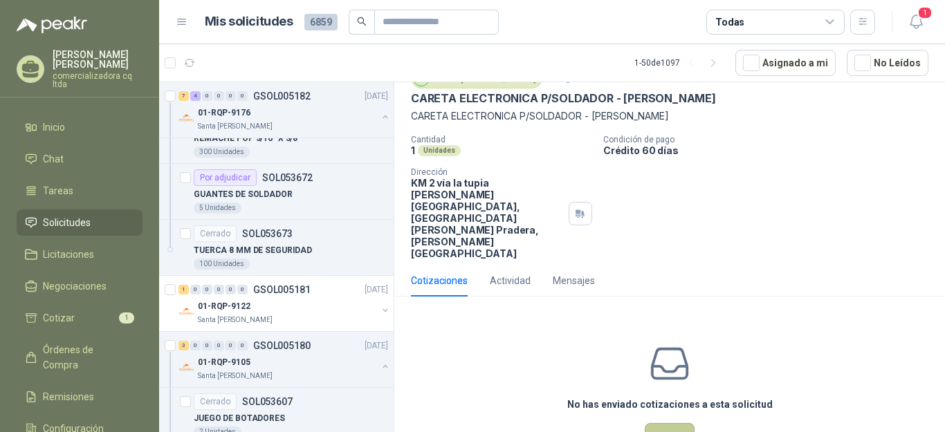
click at [659, 423] on button "Cotizar" at bounding box center [670, 436] width 50 height 26
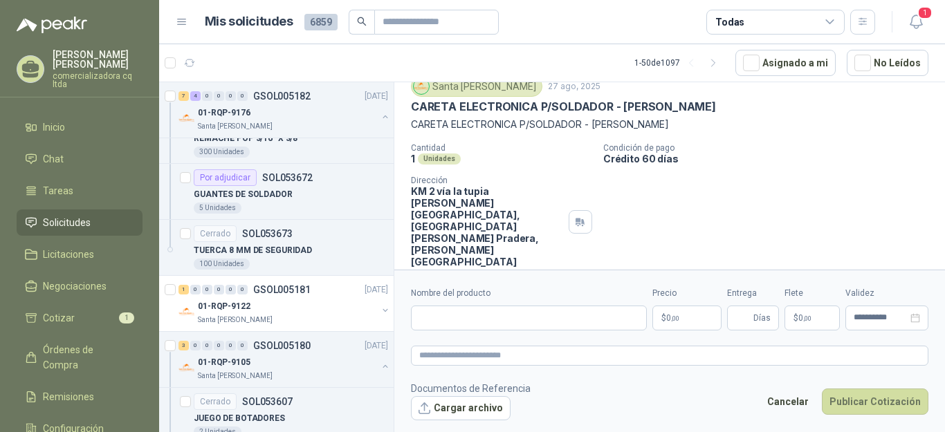
scroll to position [51, 0]
click at [488, 408] on button "Cargar archivo" at bounding box center [461, 408] width 100 height 25
click at [442, 327] on input "Nombre del producto" at bounding box center [529, 318] width 236 height 25
type input "**********"
click at [693, 320] on p "$ 0 ,00" at bounding box center [687, 318] width 69 height 25
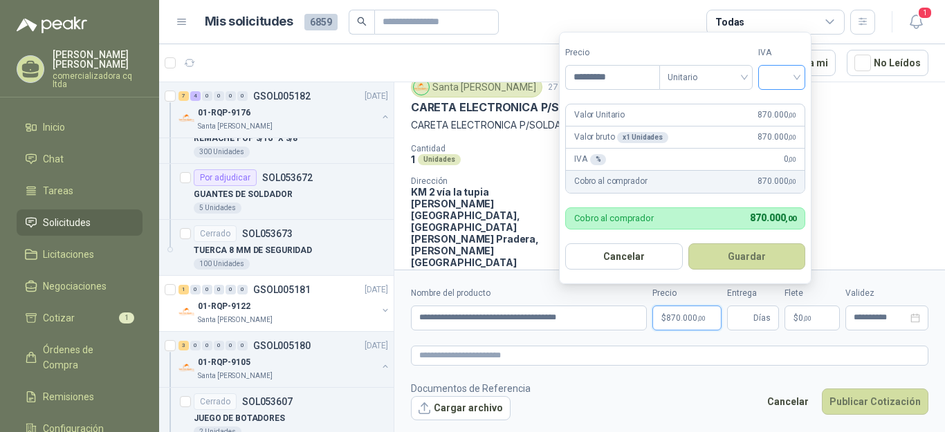
click at [801, 81] on div at bounding box center [781, 77] width 47 height 25
type input "*********"
click at [789, 102] on div "19%" at bounding box center [785, 106] width 26 height 15
click at [748, 253] on button "Guardar" at bounding box center [749, 257] width 119 height 26
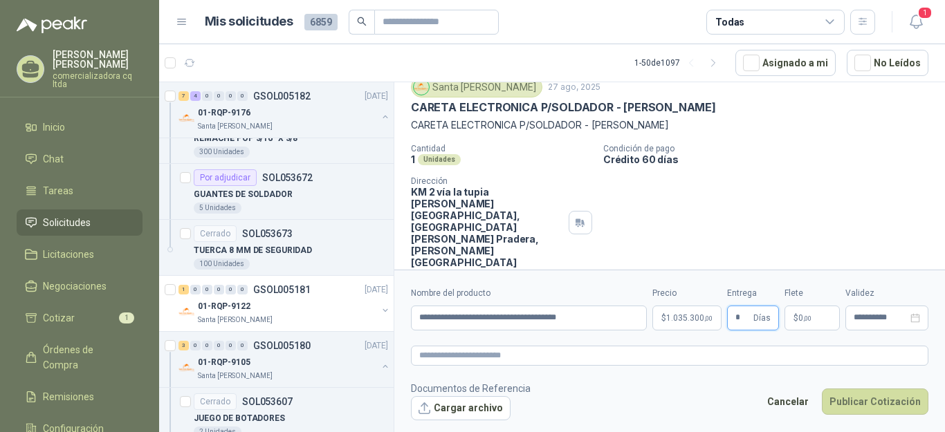
type input "*"
click at [870, 405] on button "Publicar Cotización" at bounding box center [875, 402] width 107 height 26
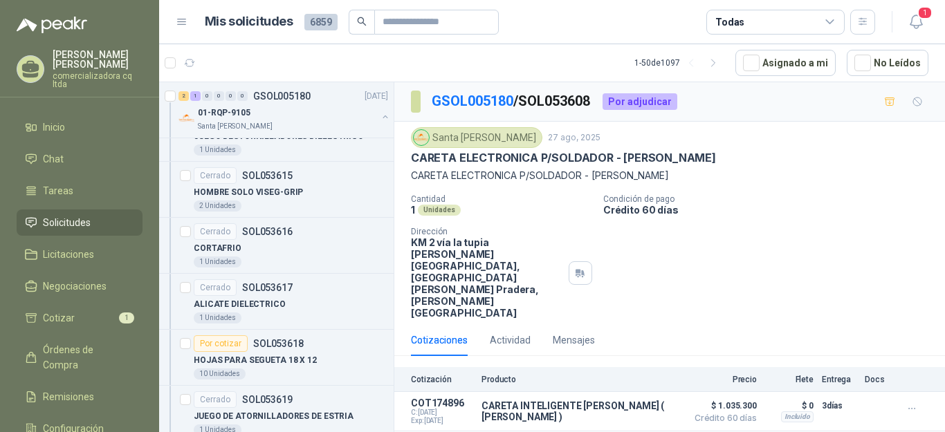
scroll to position [5106, 0]
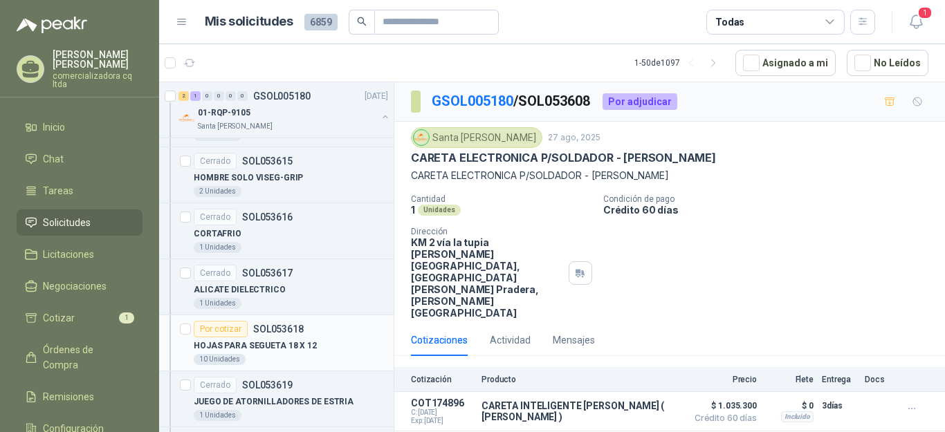
click at [295, 326] on p "SOL053618" at bounding box center [278, 330] width 51 height 10
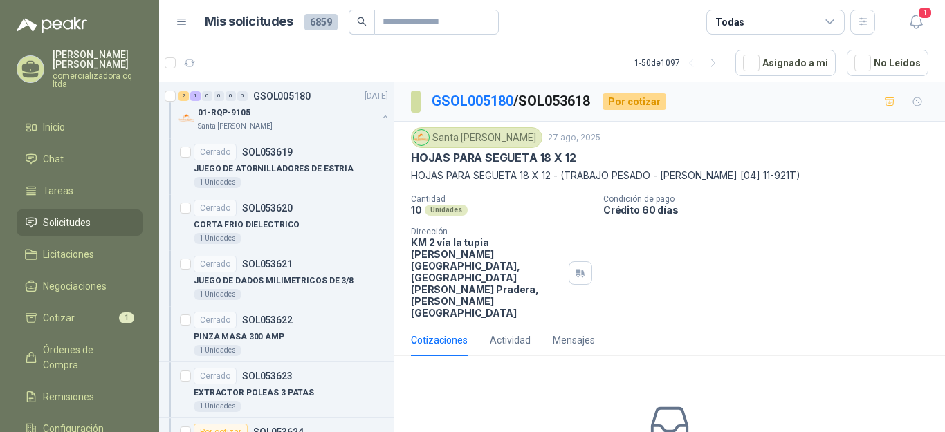
scroll to position [5412, 0]
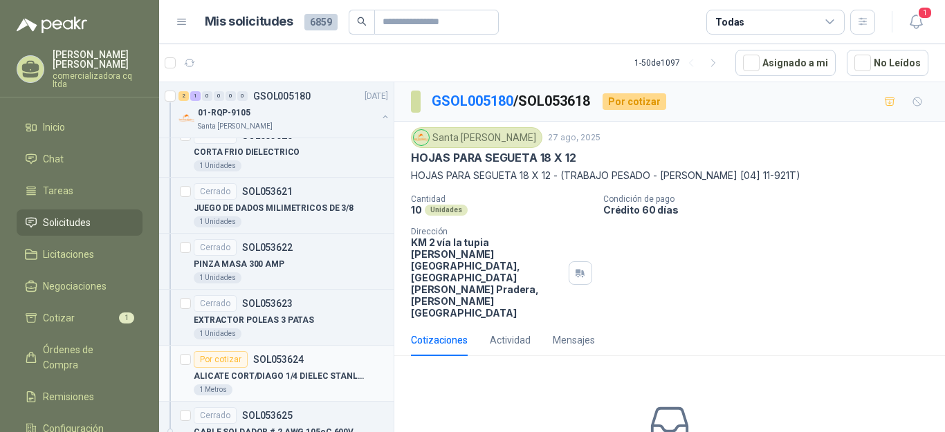
click at [250, 372] on p "ALICATE CORT/DIAGO 1/4 DIELEC STANLEY" at bounding box center [280, 376] width 172 height 13
